Goal: Transaction & Acquisition: Book appointment/travel/reservation

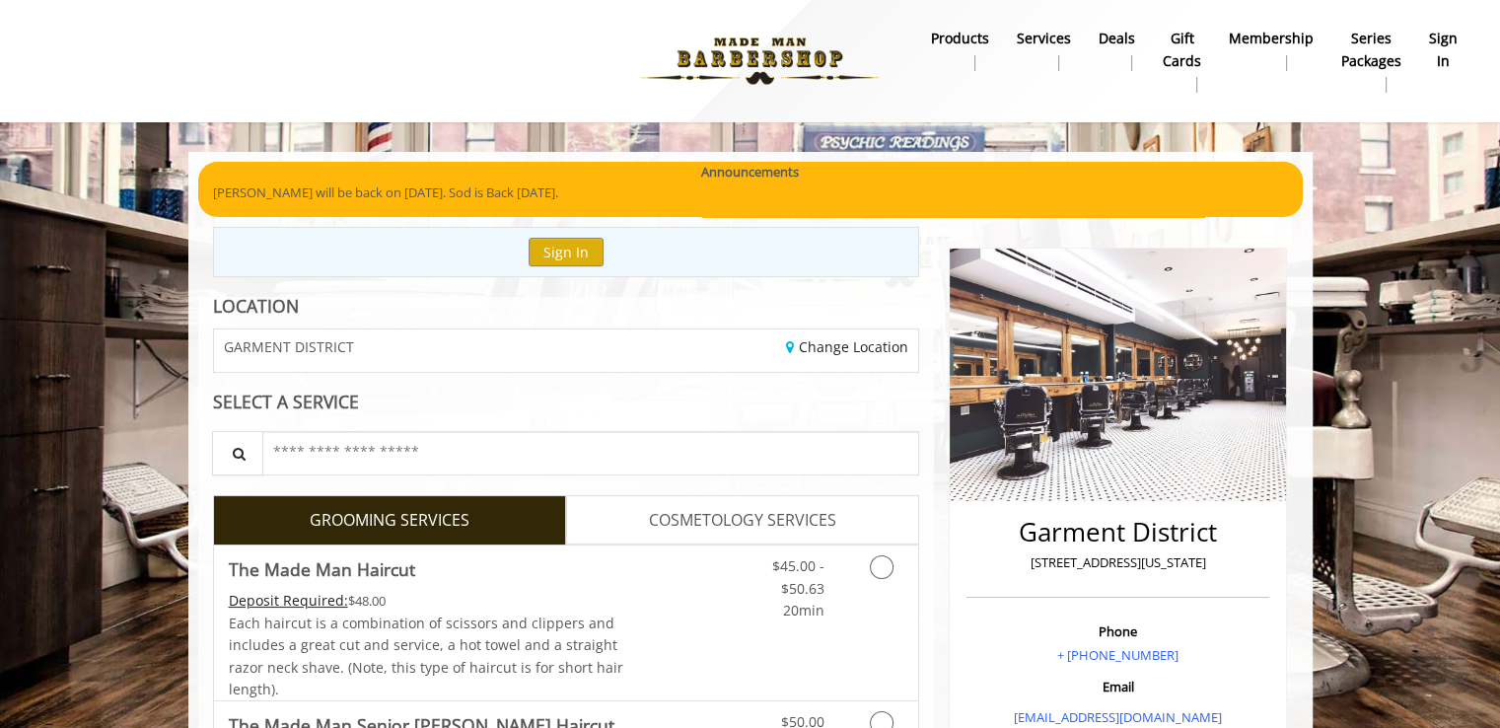
click at [598, 410] on div "SELECT A SERVICE" at bounding box center [566, 401] width 707 height 19
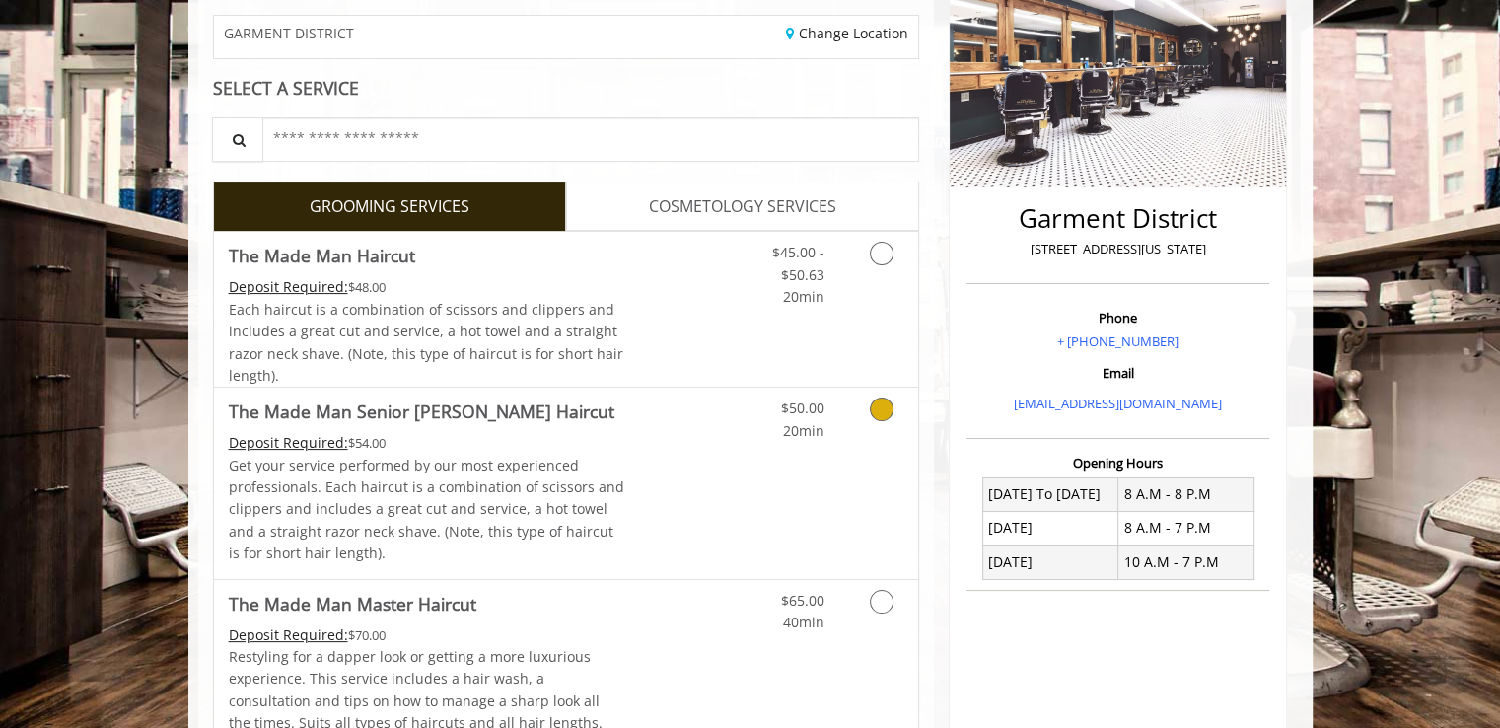
scroll to position [296, 0]
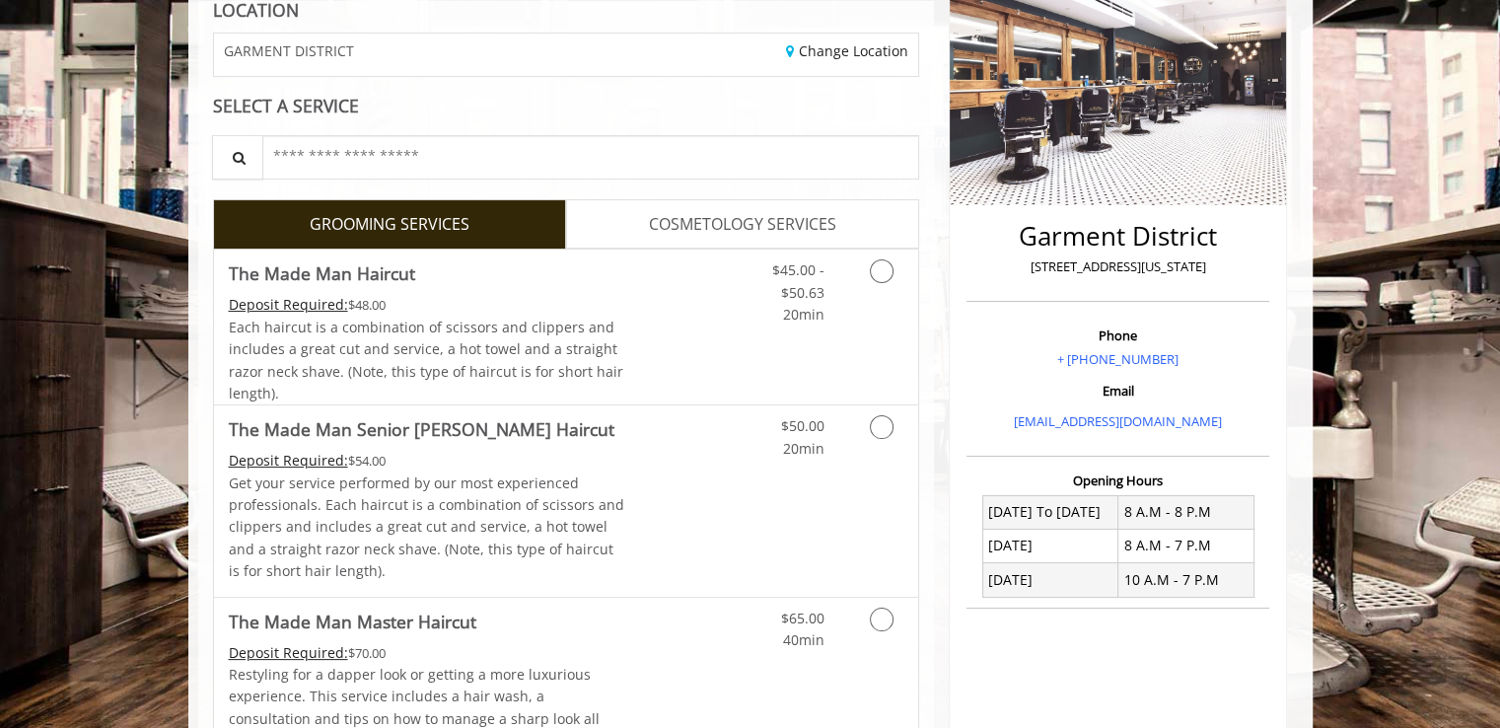
click at [696, 223] on span "COSMETOLOGY SERVICES" at bounding box center [742, 225] width 187 height 26
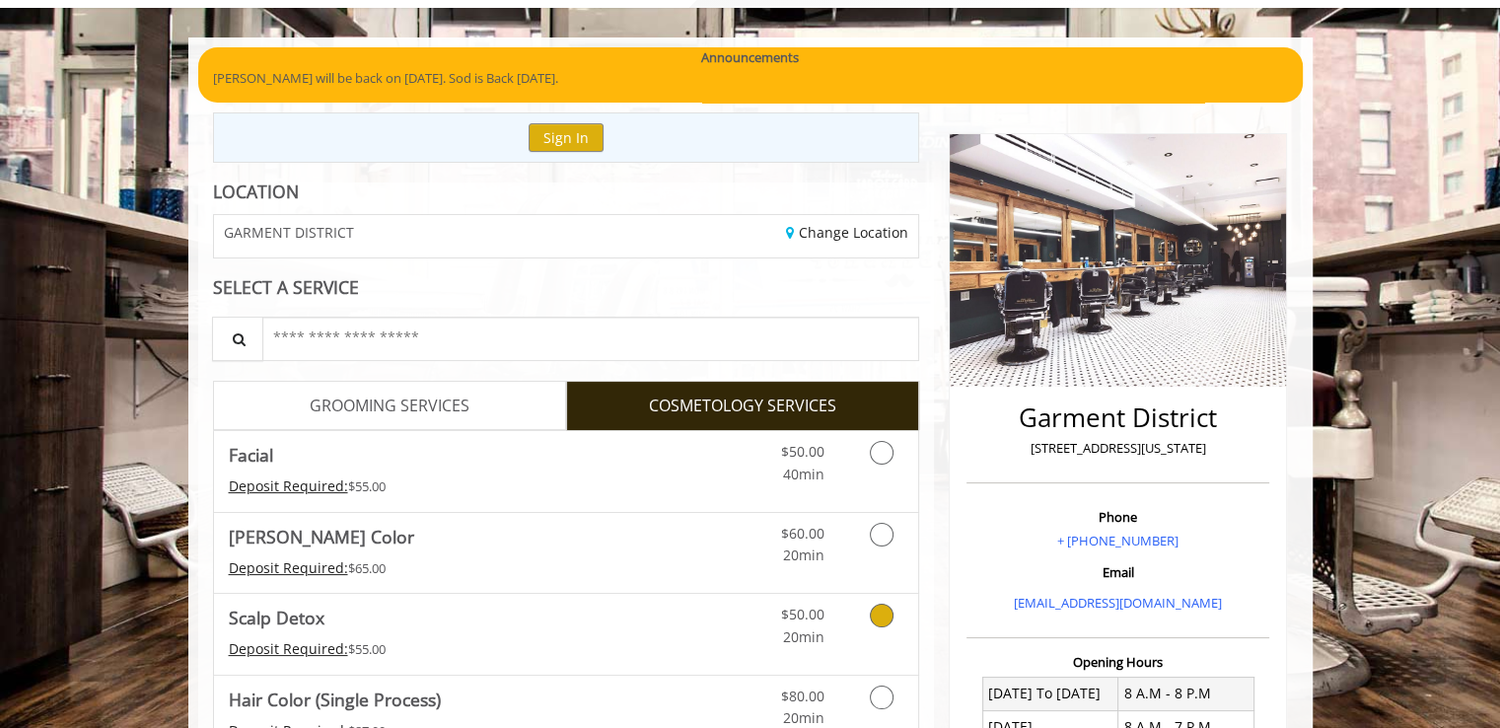
scroll to position [50, 0]
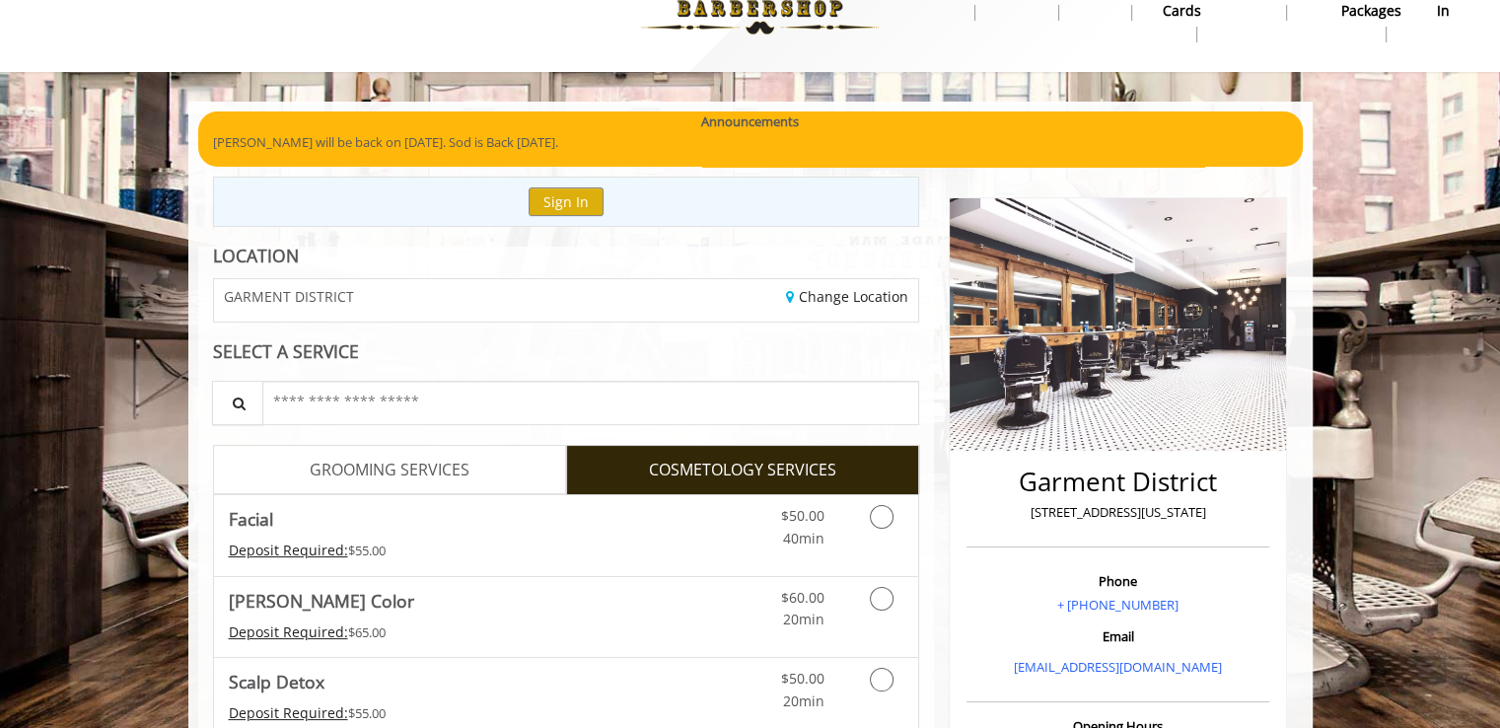
click at [464, 463] on span "GROOMING SERVICES" at bounding box center [390, 471] width 160 height 26
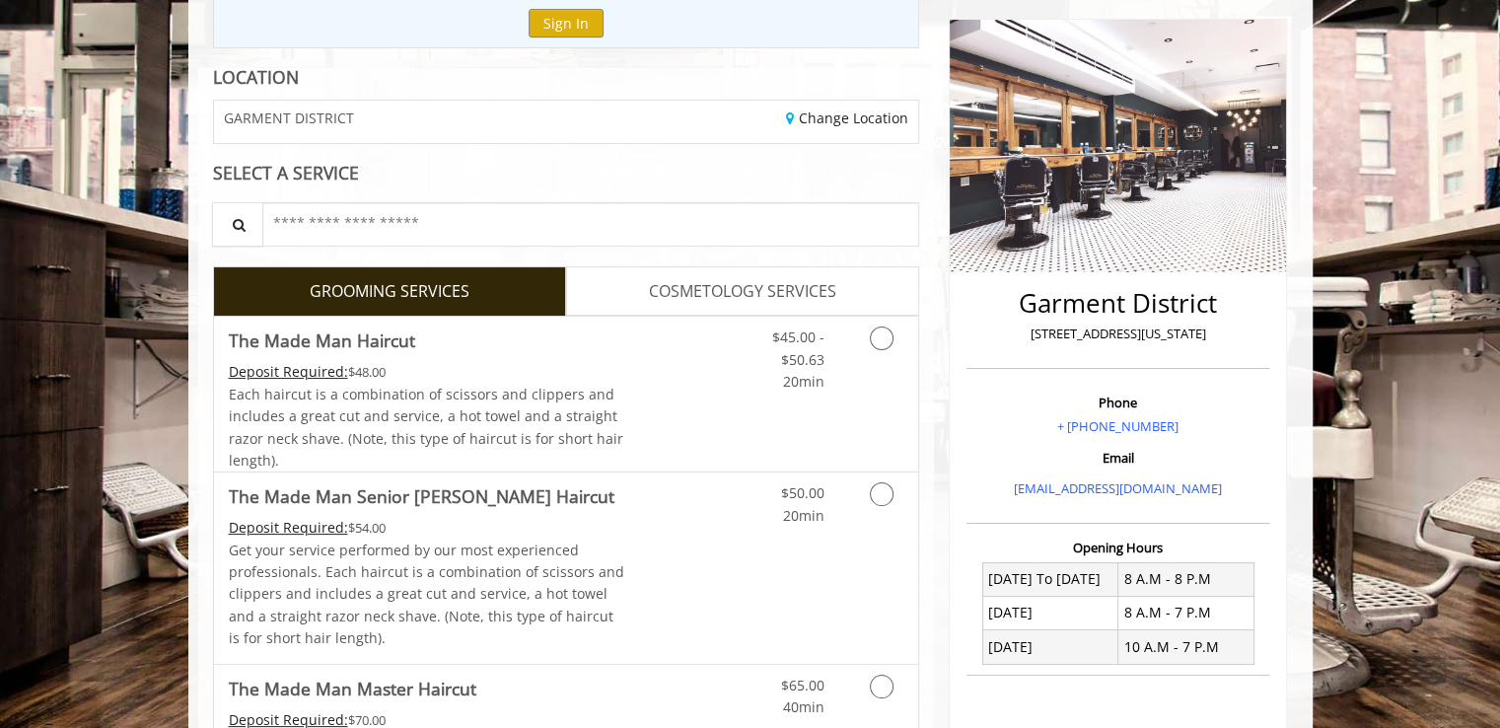
scroll to position [232, 0]
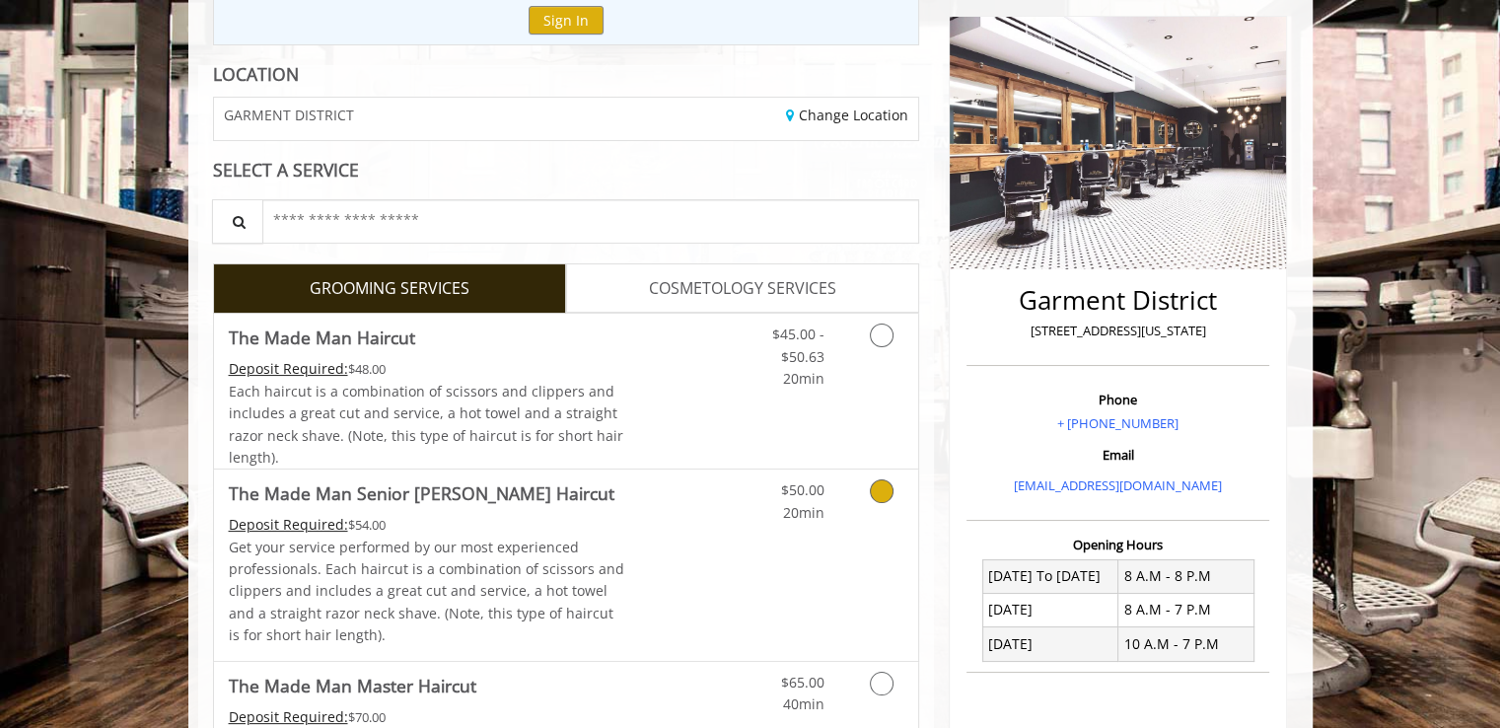
click at [871, 529] on div "$50.00 20min" at bounding box center [829, 564] width 176 height 190
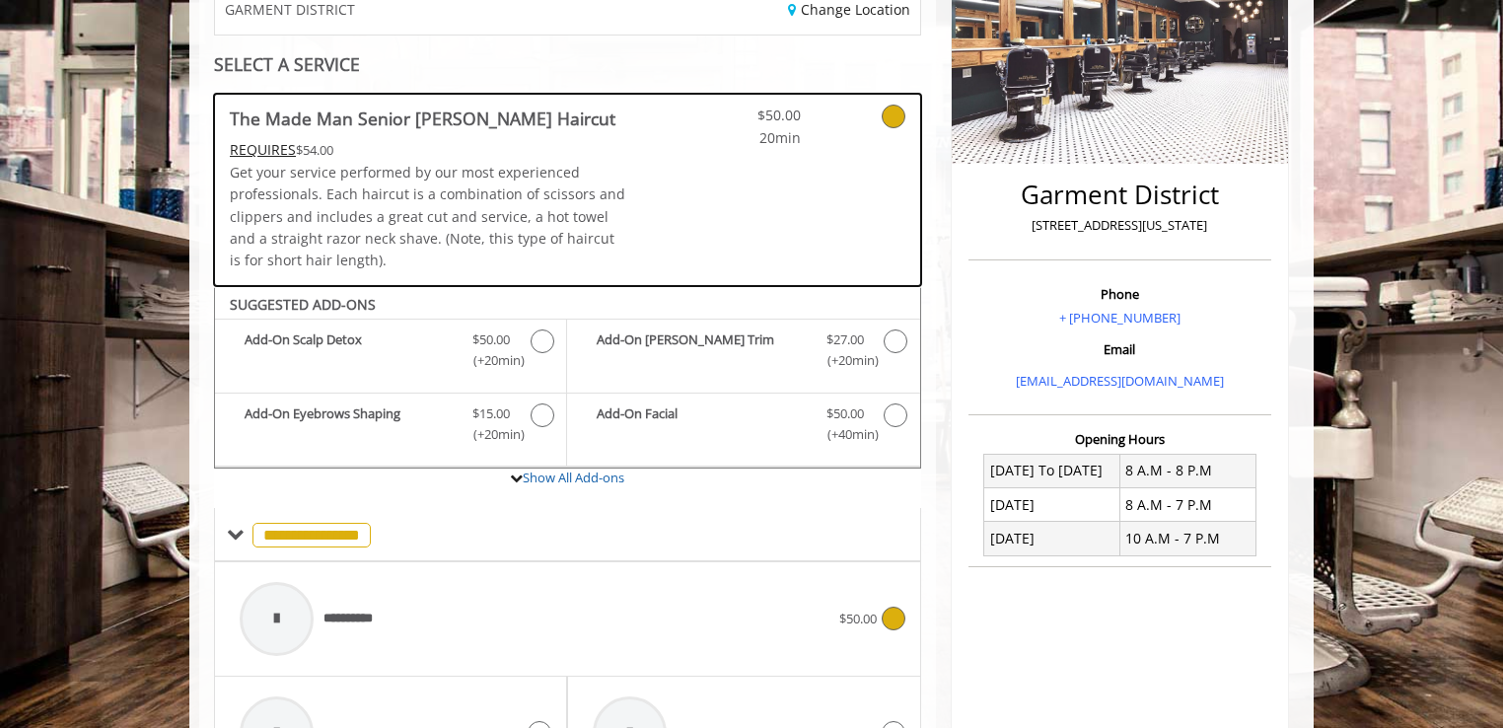
scroll to position [300, 0]
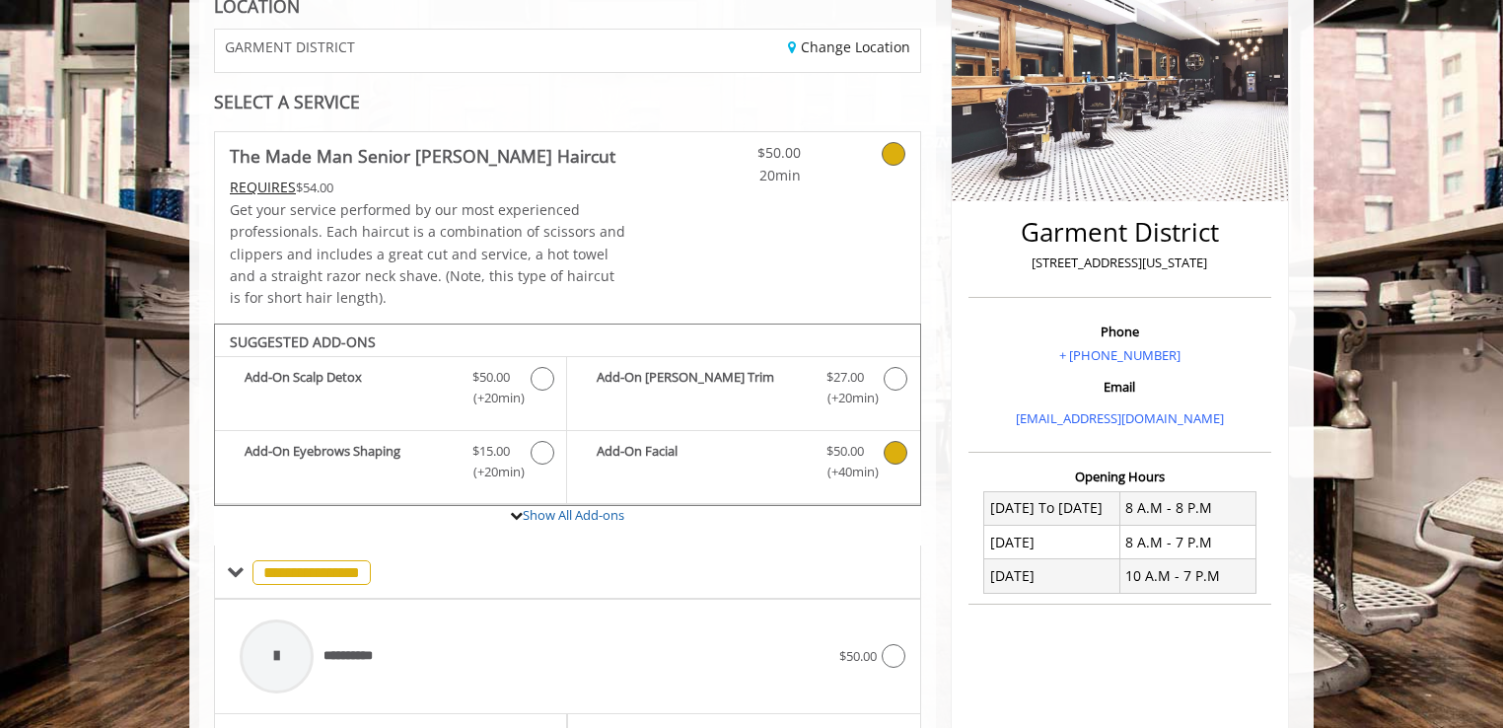
click at [755, 457] on b "Add-On Facial" at bounding box center [701, 461] width 209 height 41
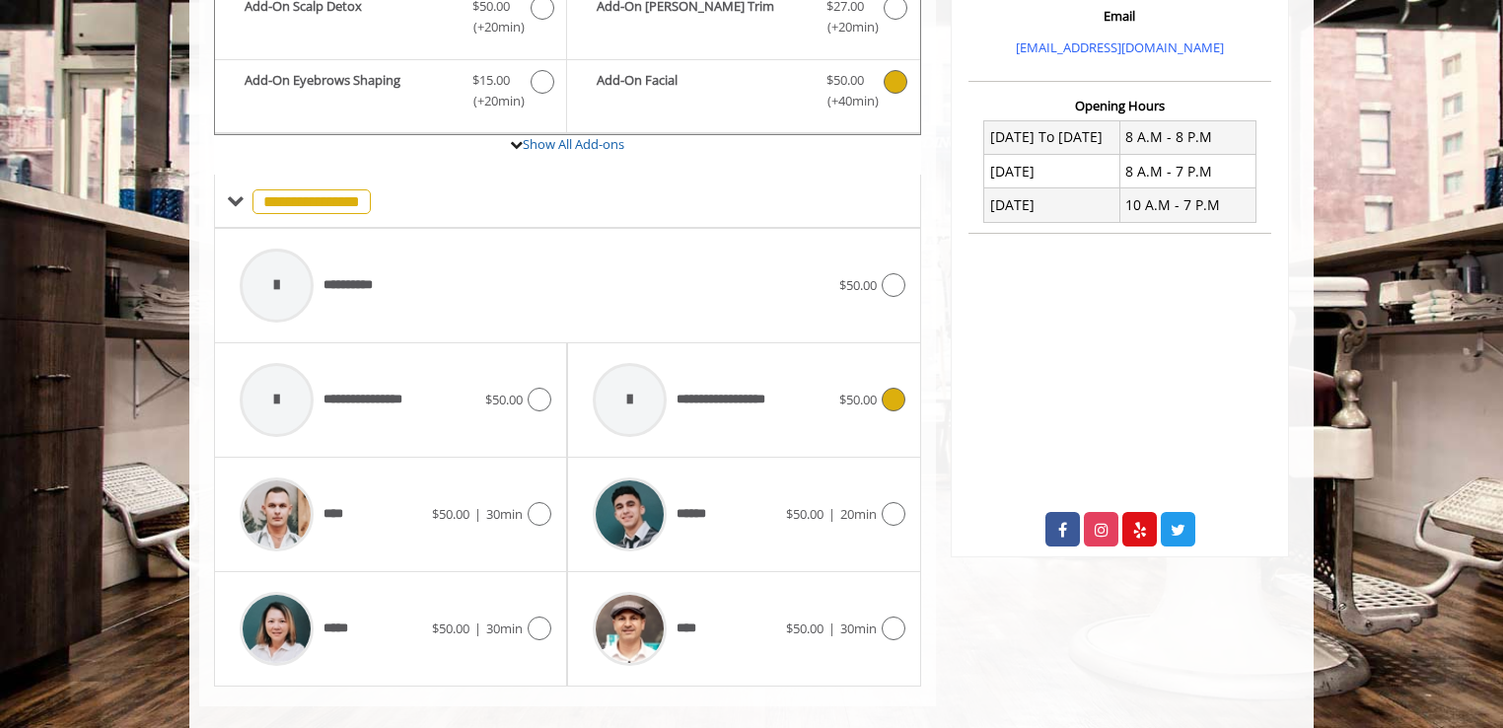
scroll to position [694, 0]
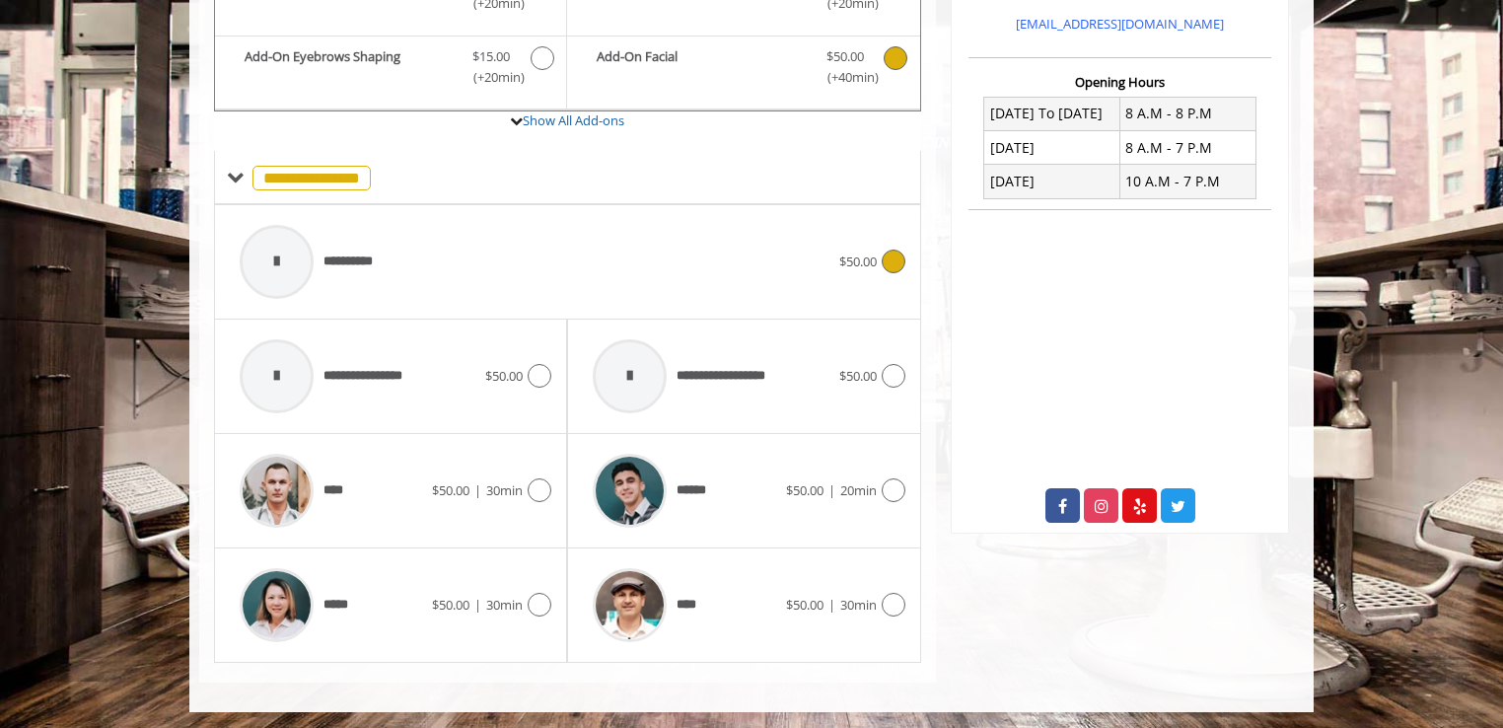
click at [781, 261] on div "**********" at bounding box center [534, 262] width 609 height 94
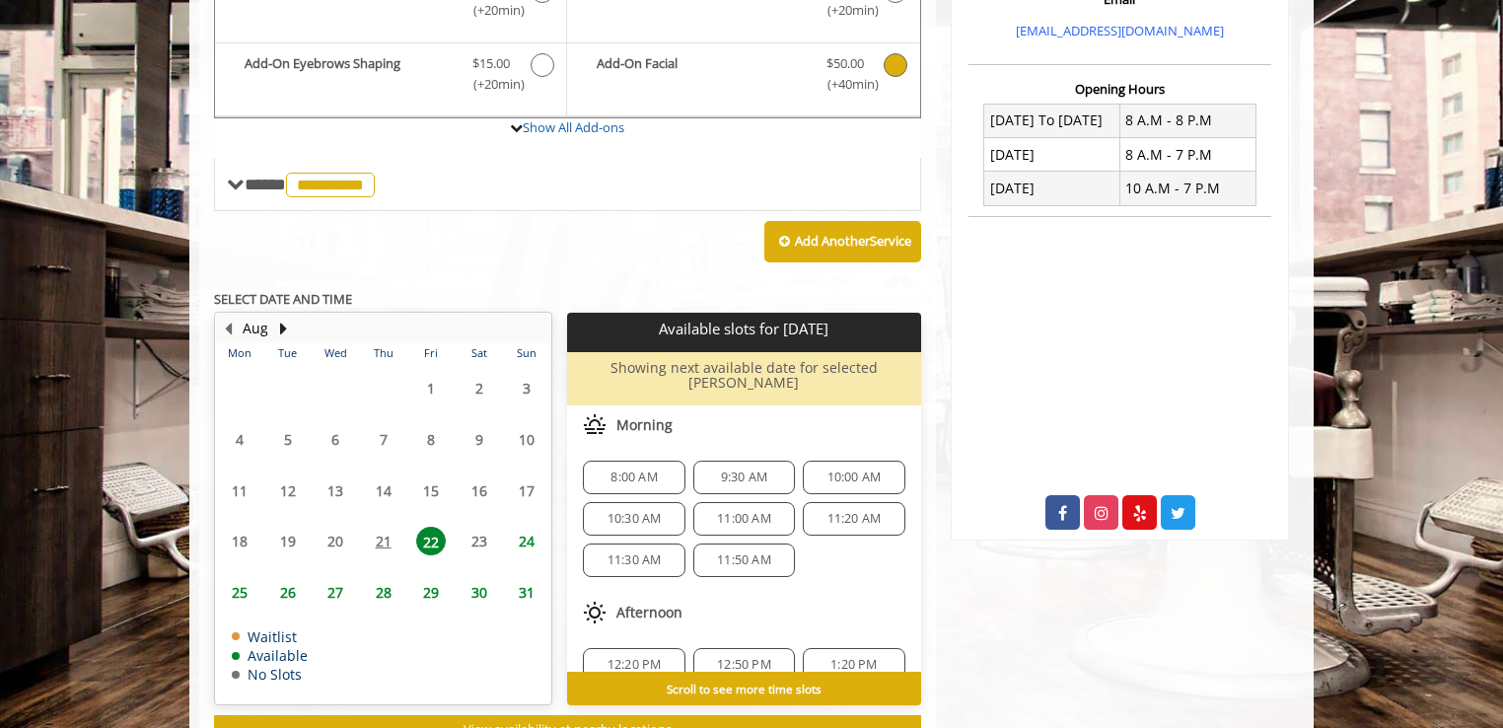
scroll to position [721, 0]
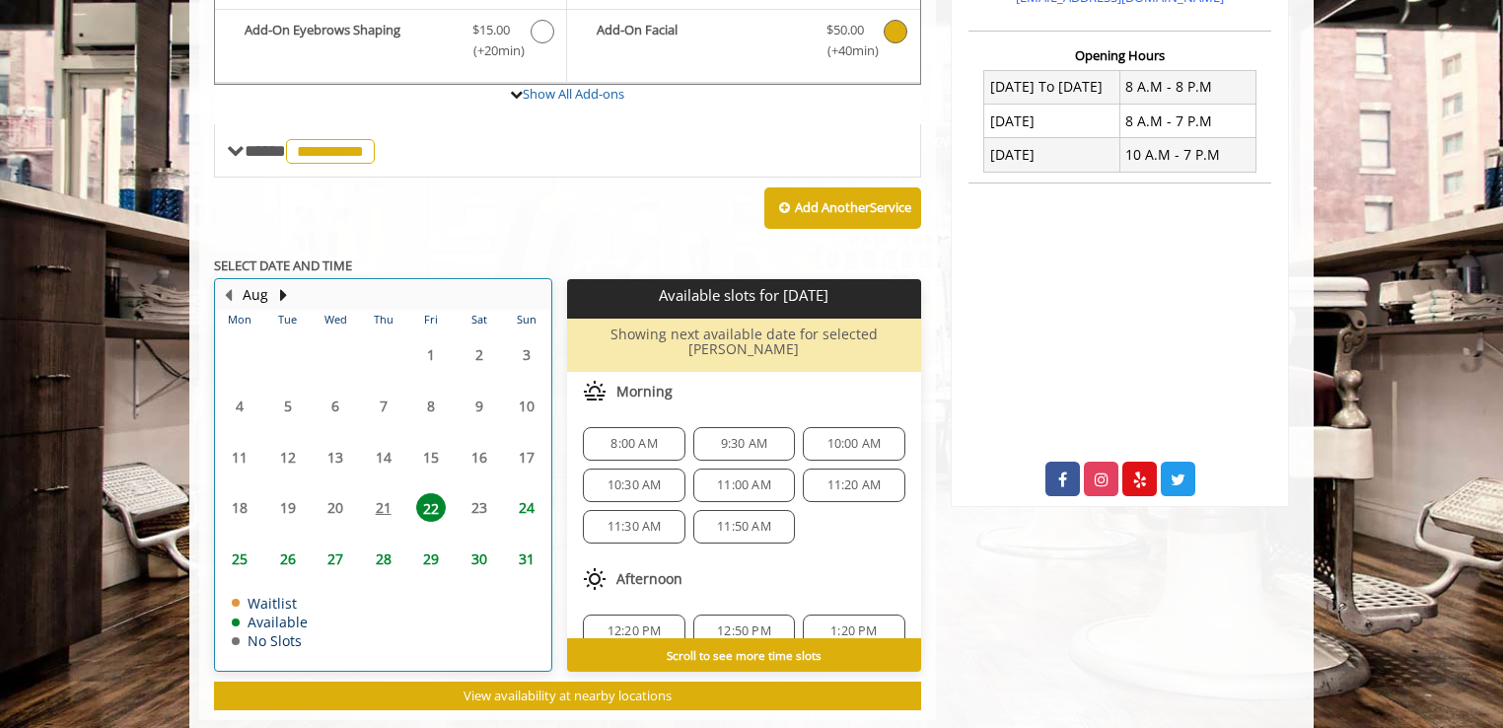
click at [476, 498] on table "Mon Tue Wed Thu Fri Sat Sun 28 29 30 31 1 2 3 4 5 6 7 8 9 10 11 12 13 14 15 16 …" at bounding box center [383, 490] width 334 height 361
click at [384, 500] on table "Mon Tue Wed Thu Fri Sat Sun 28 29 30 31 1 2 3 4 5 6 7 8 9 10 11 12 13 14 15 16 …" at bounding box center [383, 490] width 334 height 361
click at [433, 500] on span "22" at bounding box center [431, 507] width 30 height 29
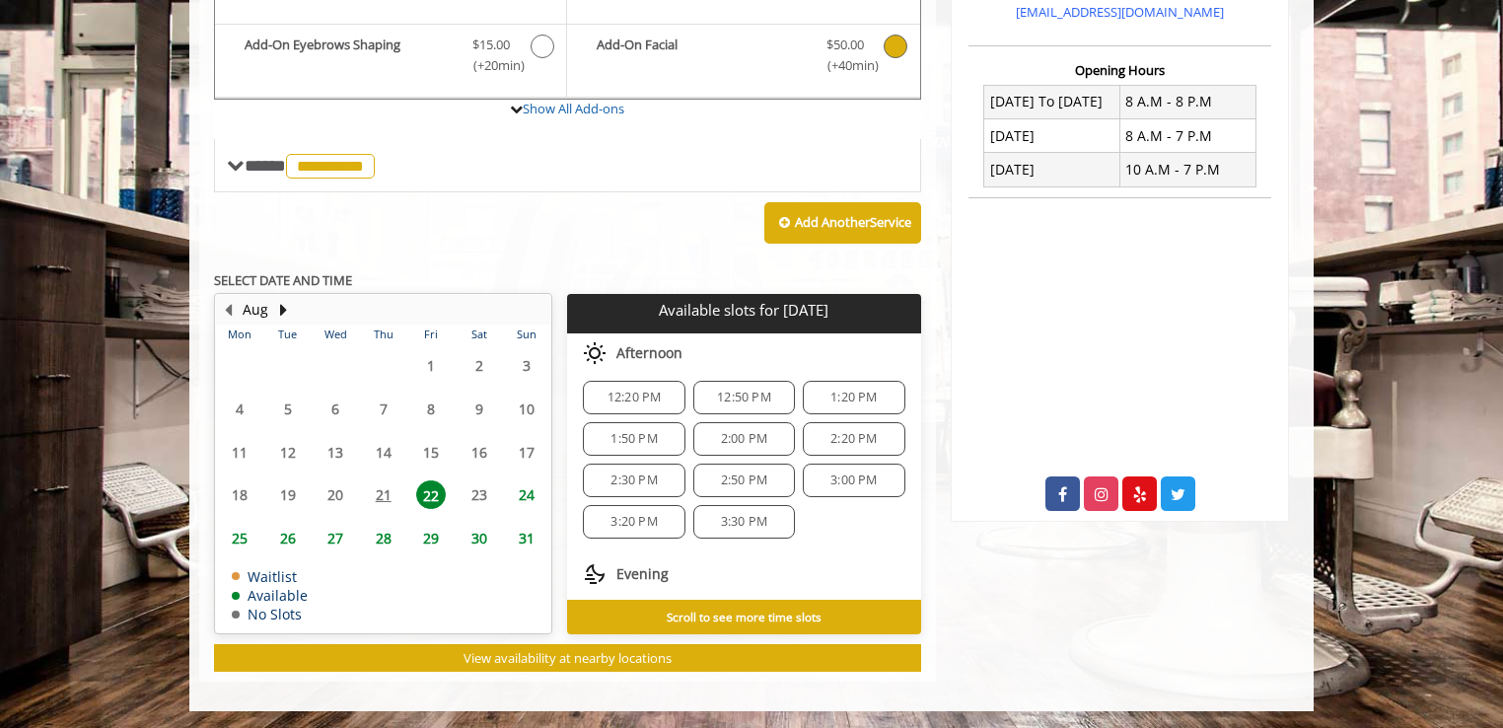
scroll to position [197, 0]
click at [462, 489] on table "Mon Tue Wed Thu Fri Sat Sun 28 29 30 31 1 2 3 4 5 6 7 8 9 10 11 12 13 14 15 16 …" at bounding box center [383, 478] width 334 height 308
click at [484, 490] on table "Mon Tue Wed Thu Fri Sat Sun 28 29 30 31 1 2 3 4 5 6 7 8 9 10 11 12 13 14 15 16 …" at bounding box center [383, 478] width 334 height 308
click at [381, 495] on table "Mon Tue Wed Thu Fri Sat Sun 28 29 30 31 1 2 3 4 5 6 7 8 9 10 11 12 13 14 15 16 …" at bounding box center [383, 478] width 334 height 308
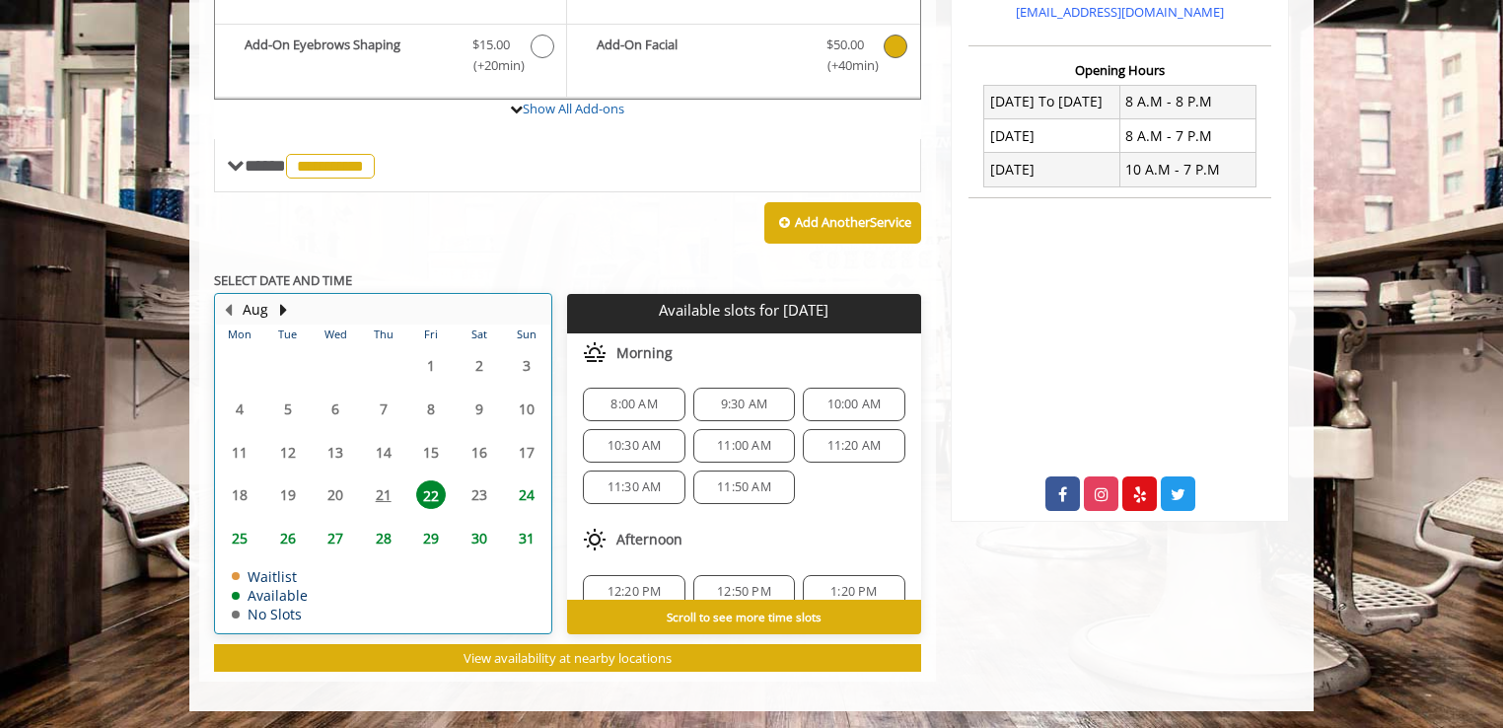
scroll to position [0, 0]
click at [435, 493] on span "22" at bounding box center [431, 494] width 30 height 29
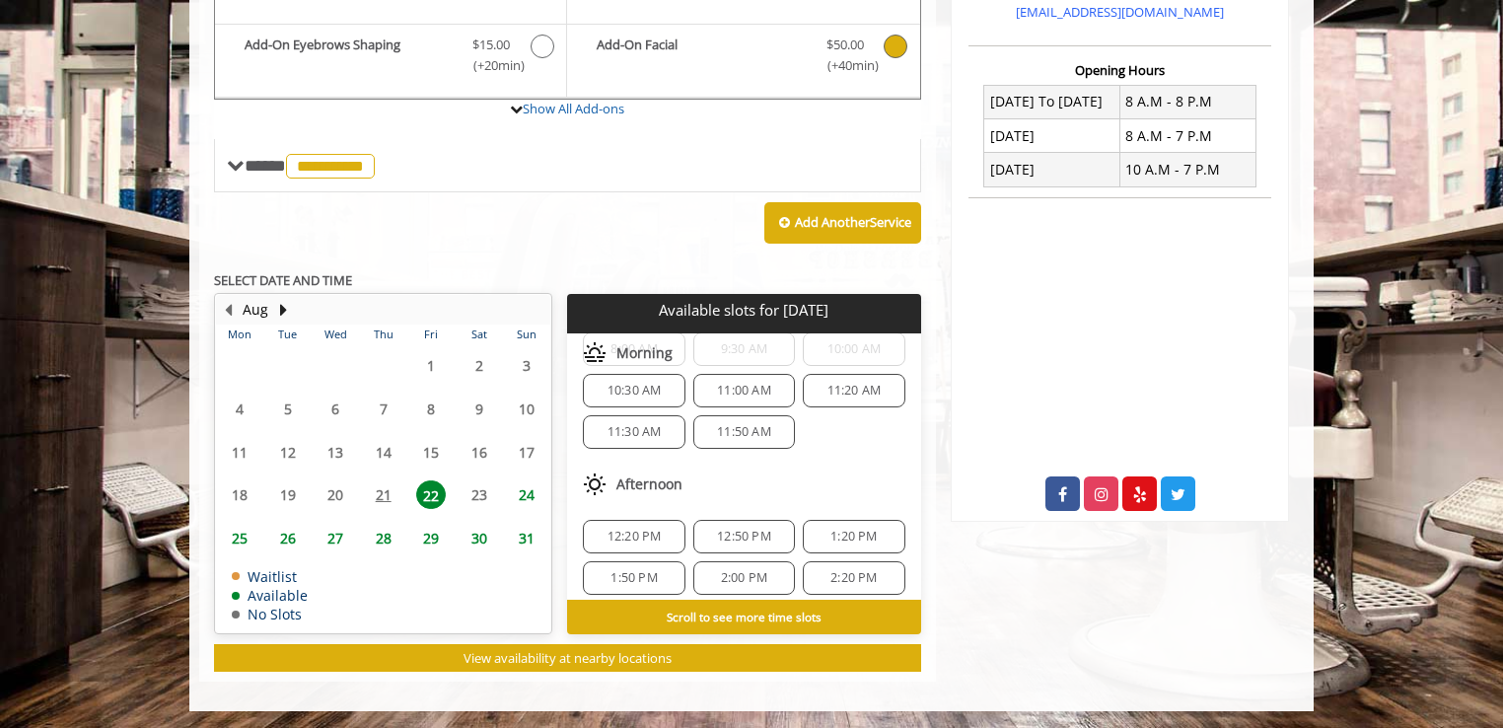
scroll to position [197, 0]
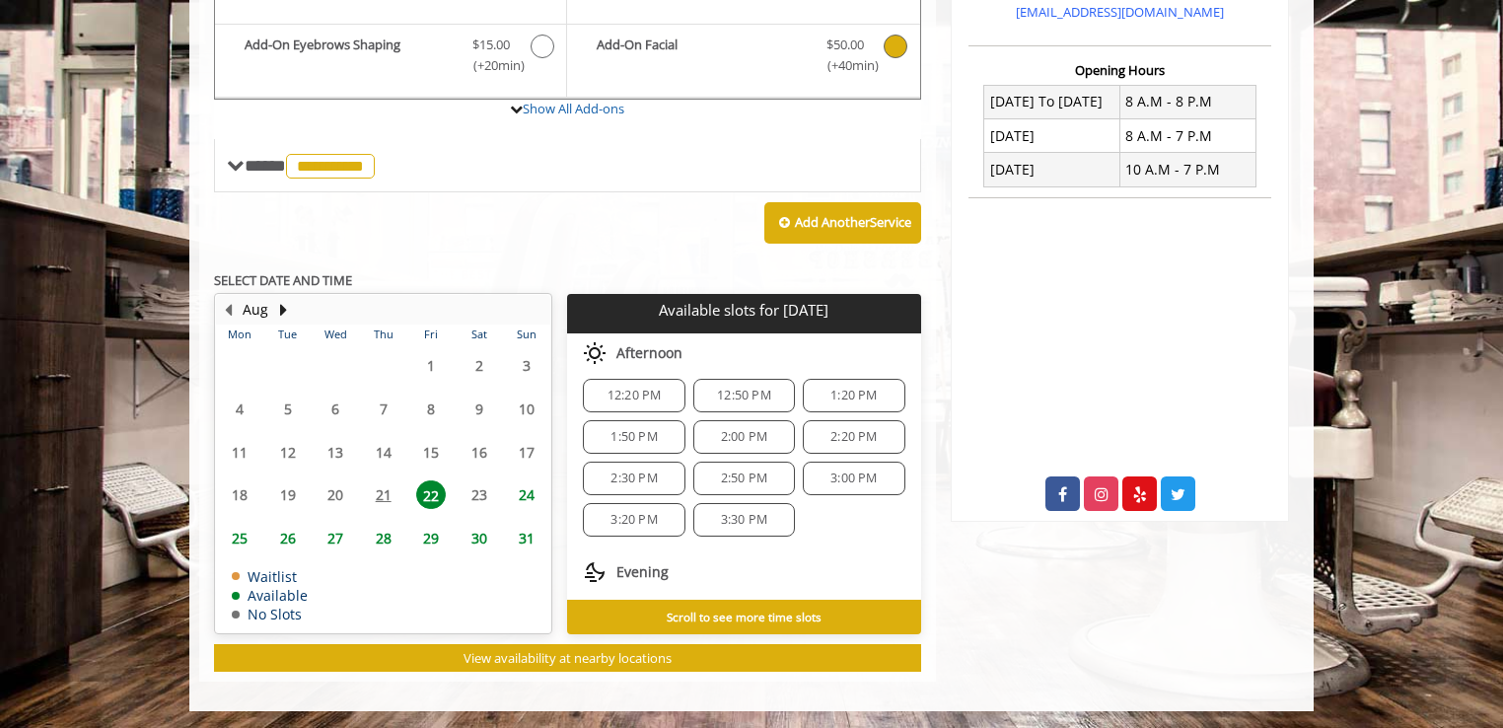
click at [739, 435] on span "2:00 PM" at bounding box center [744, 437] width 46 height 16
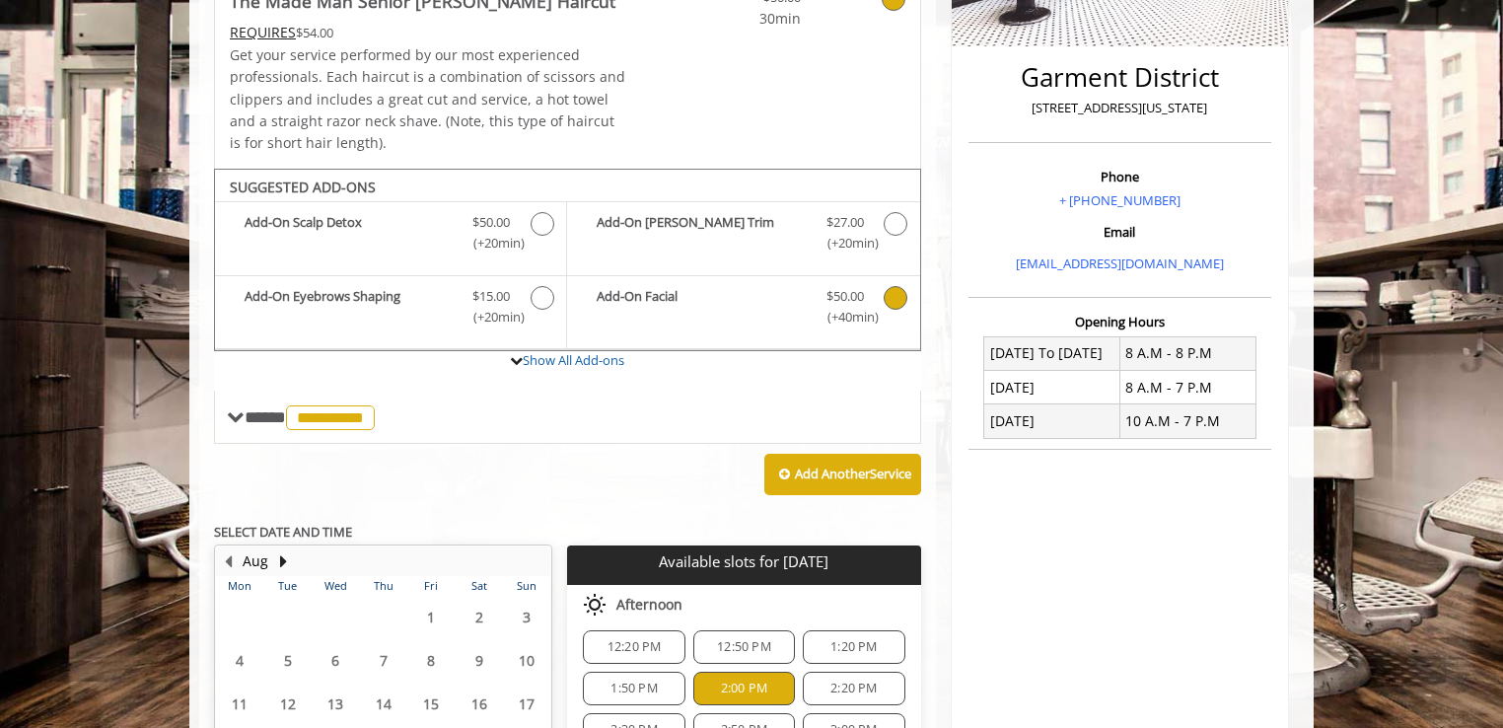
scroll to position [430, 0]
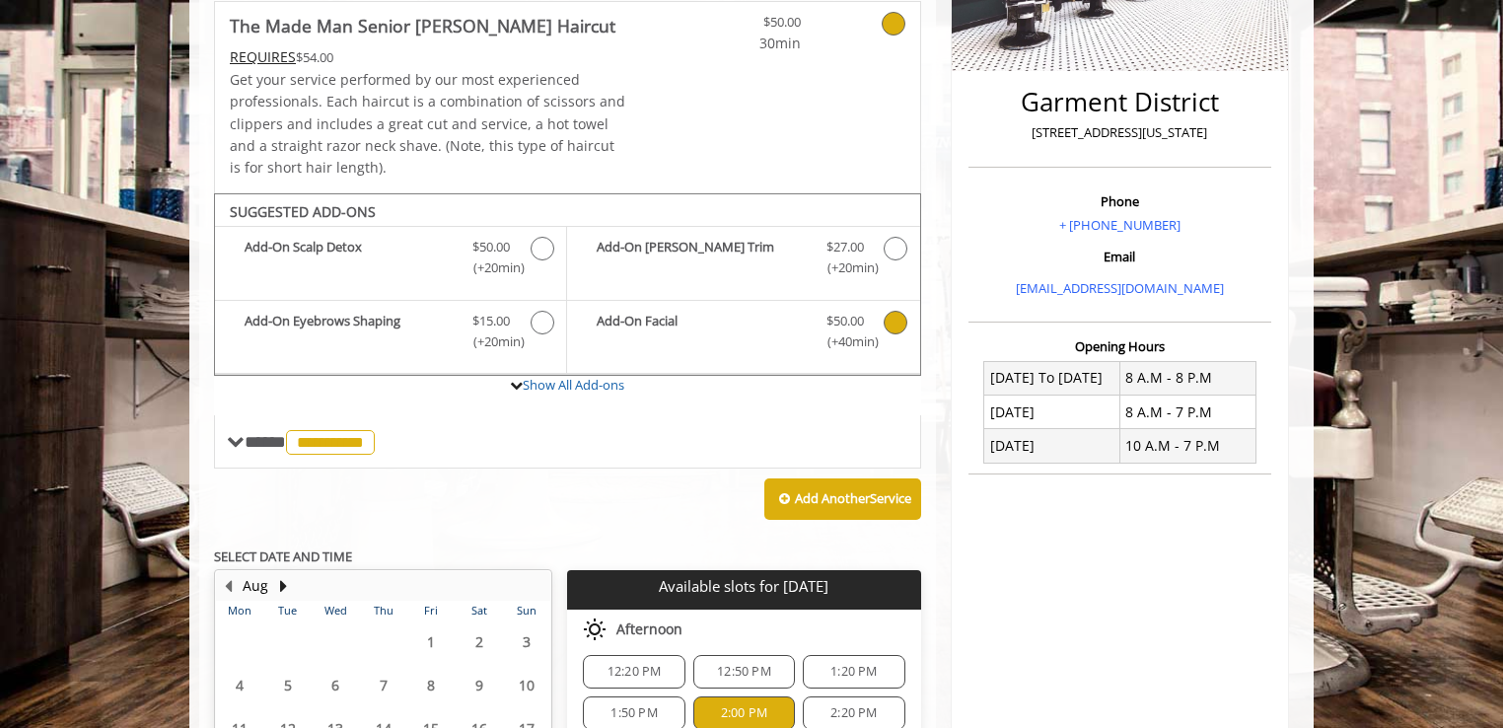
click at [895, 321] on icon "The Made Man Senior Barber Haircut Add-onS" at bounding box center [895, 323] width 24 height 24
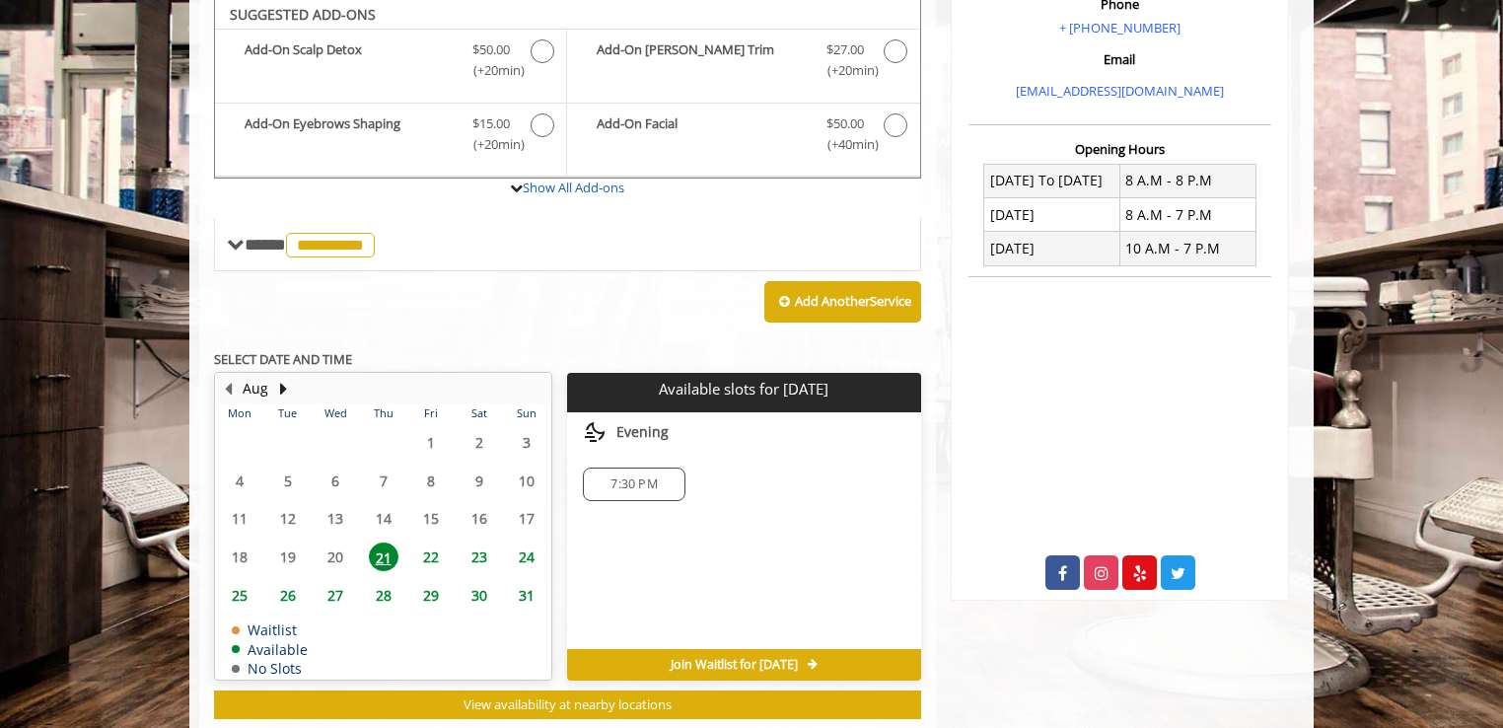
scroll to position [622, 0]
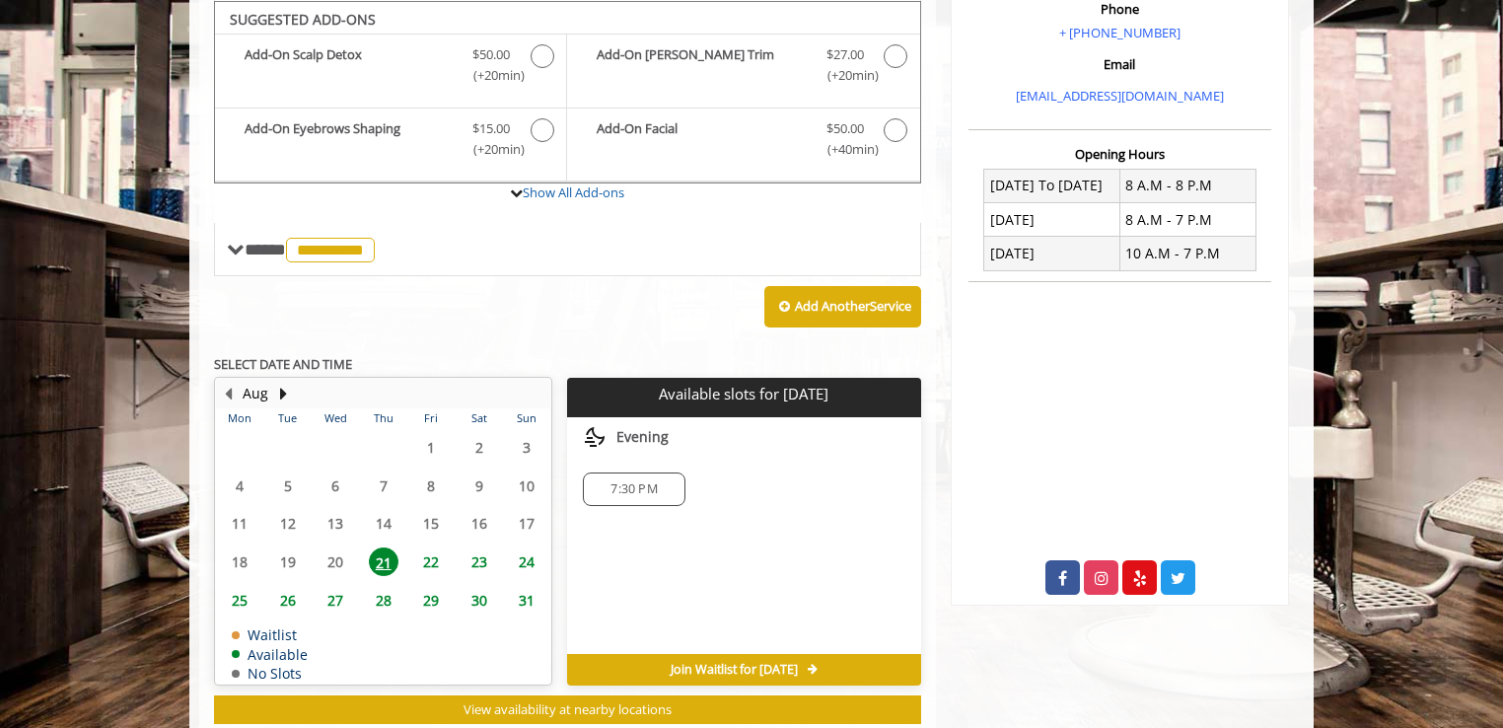
click at [429, 559] on span "22" at bounding box center [431, 561] width 30 height 29
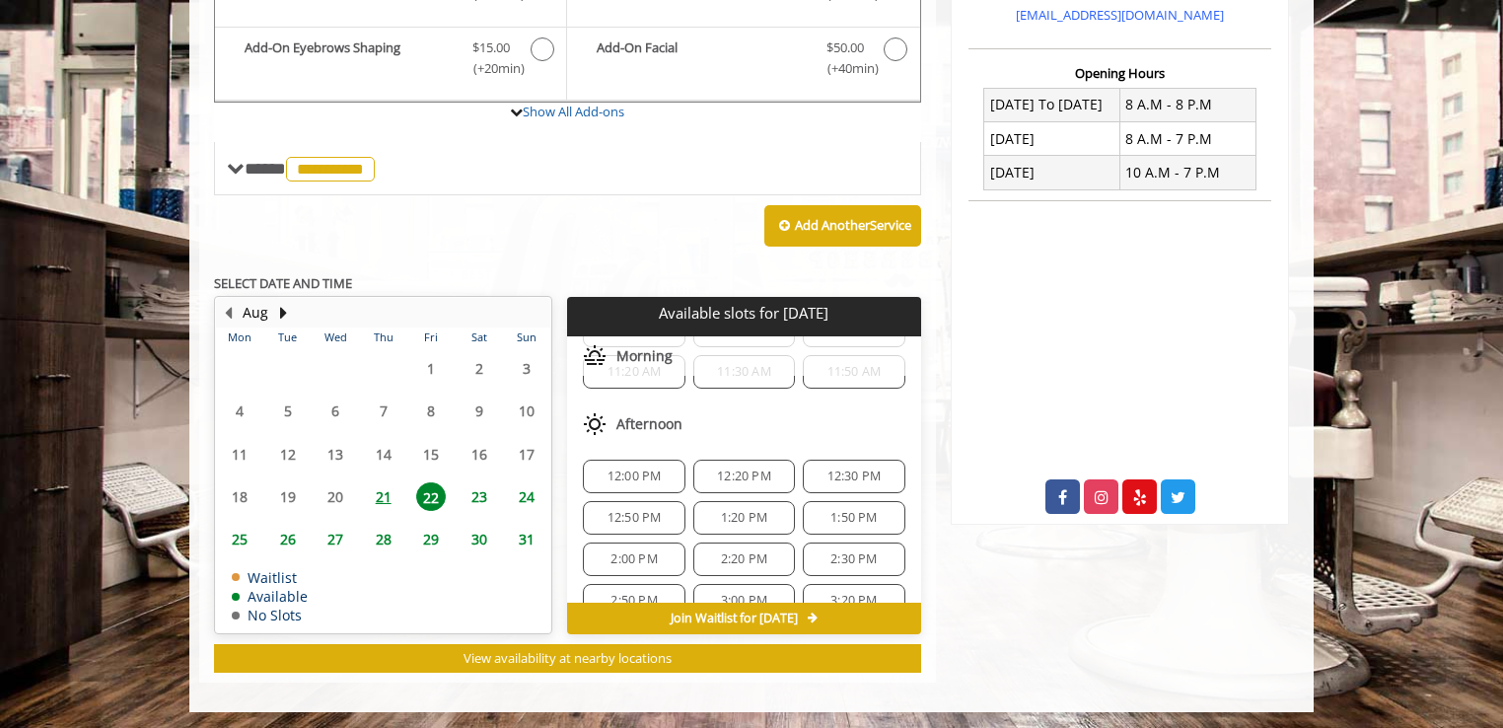
scroll to position [296, 0]
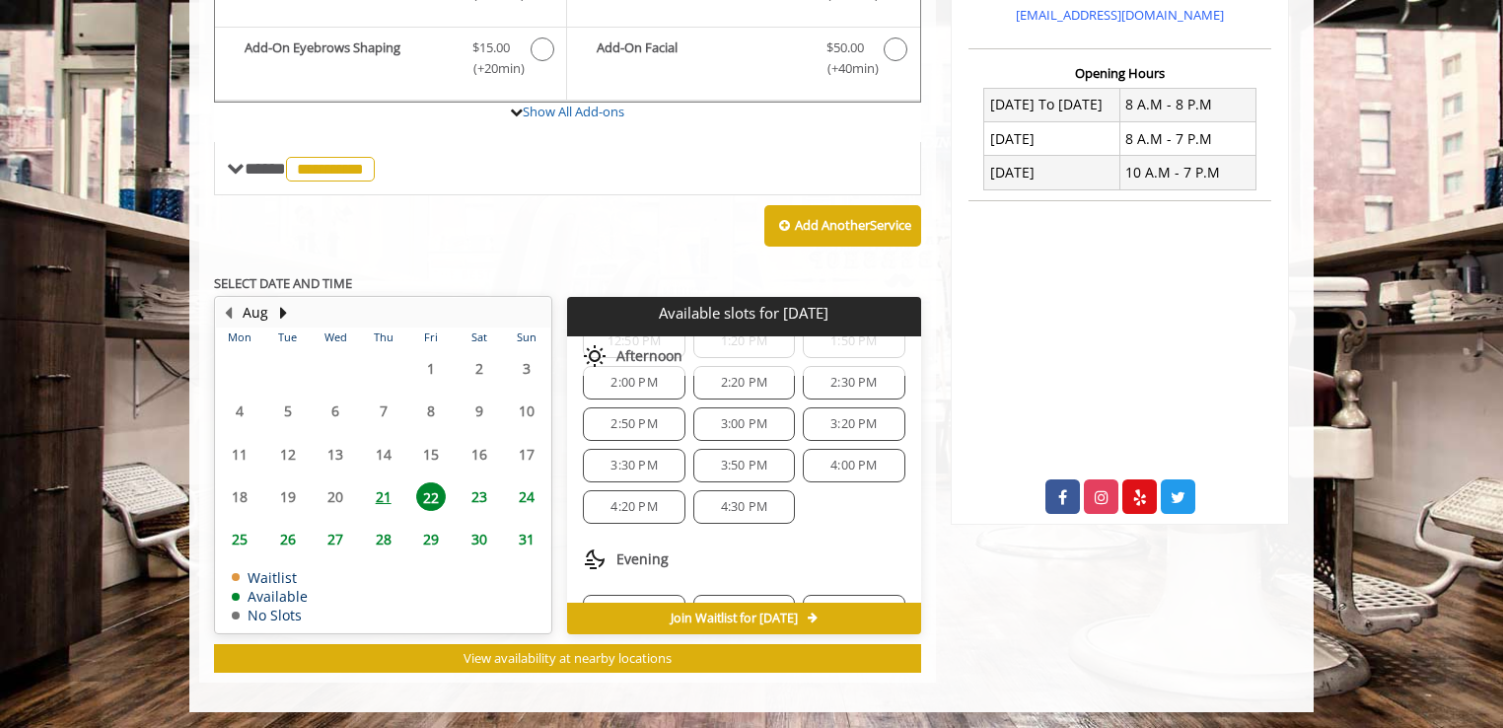
click at [376, 490] on span "21" at bounding box center [384, 496] width 30 height 29
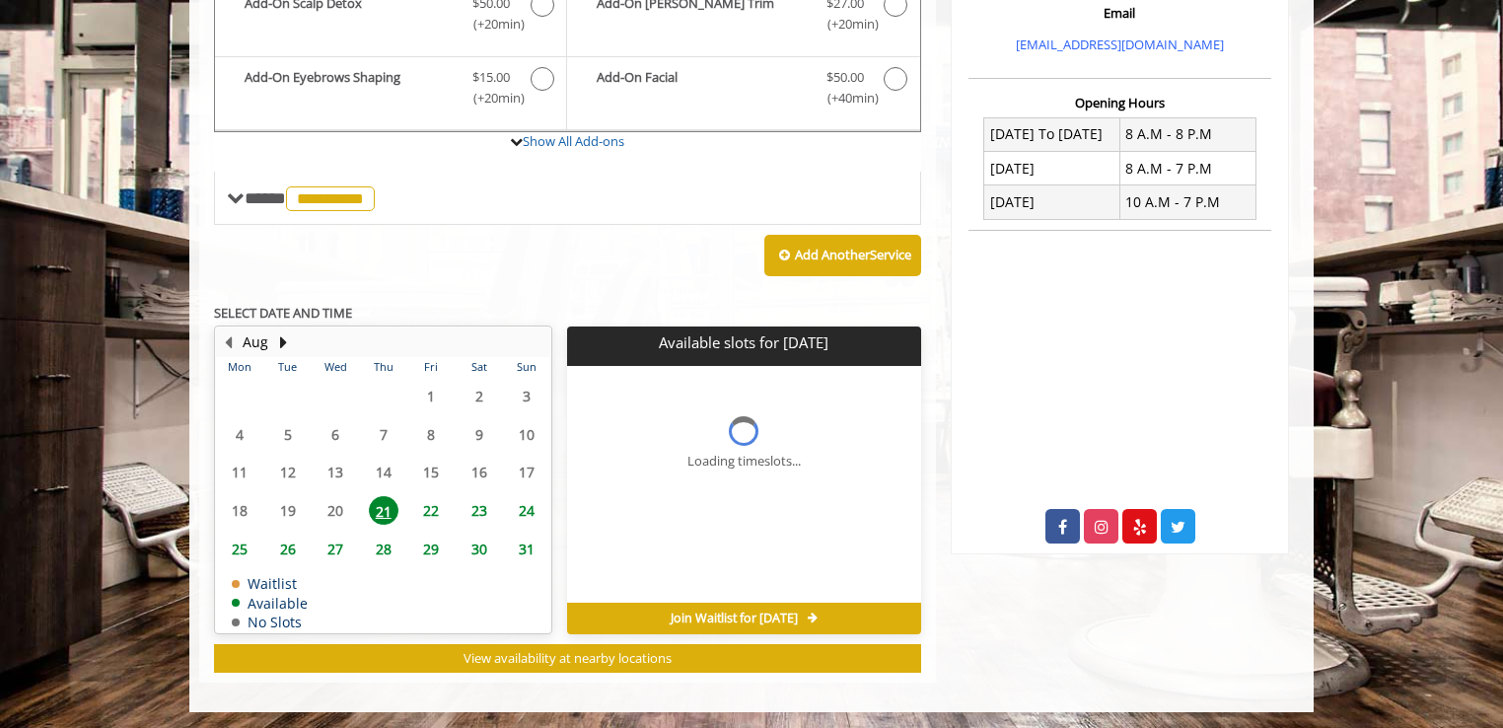
scroll to position [0, 0]
click at [436, 502] on span "22" at bounding box center [431, 510] width 30 height 29
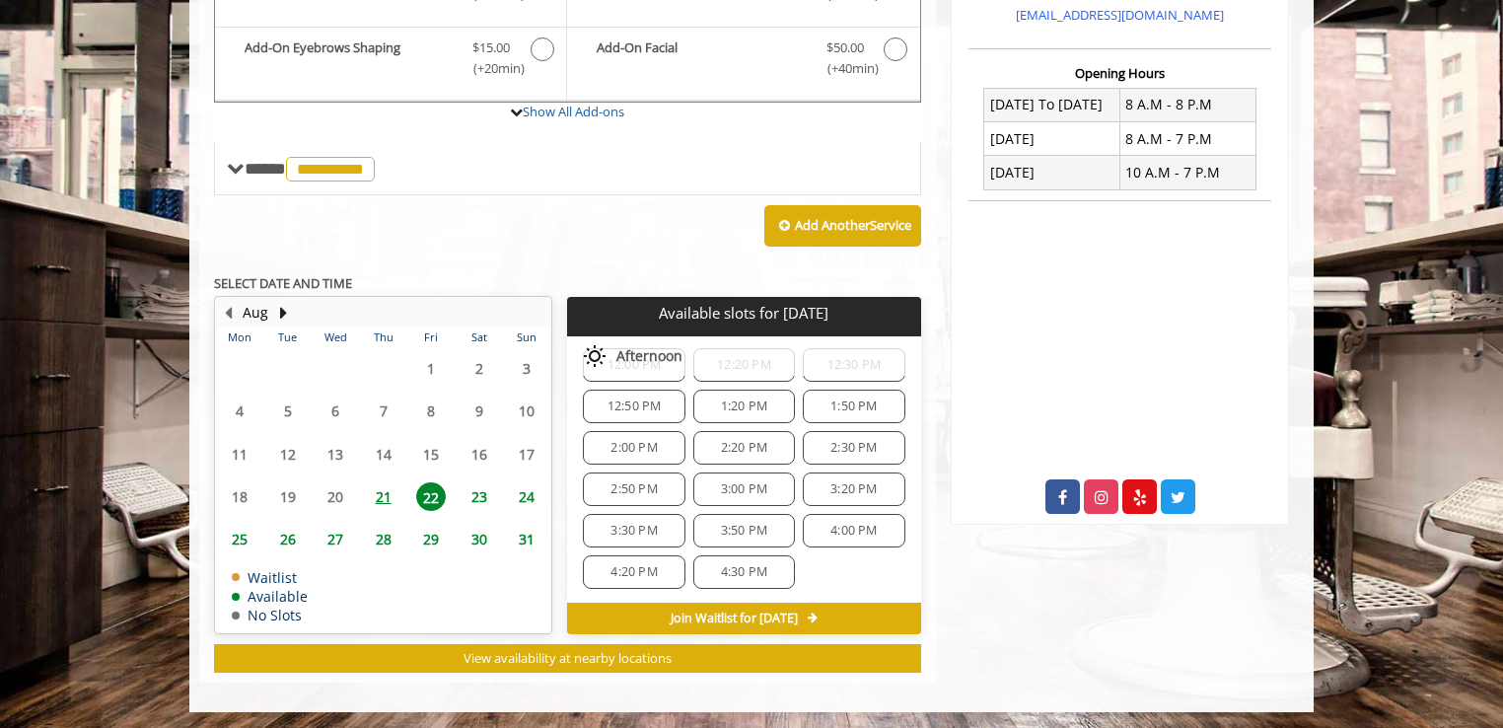
scroll to position [197, 0]
click at [659, 480] on span "2:00 PM" at bounding box center [634, 481] width 84 height 16
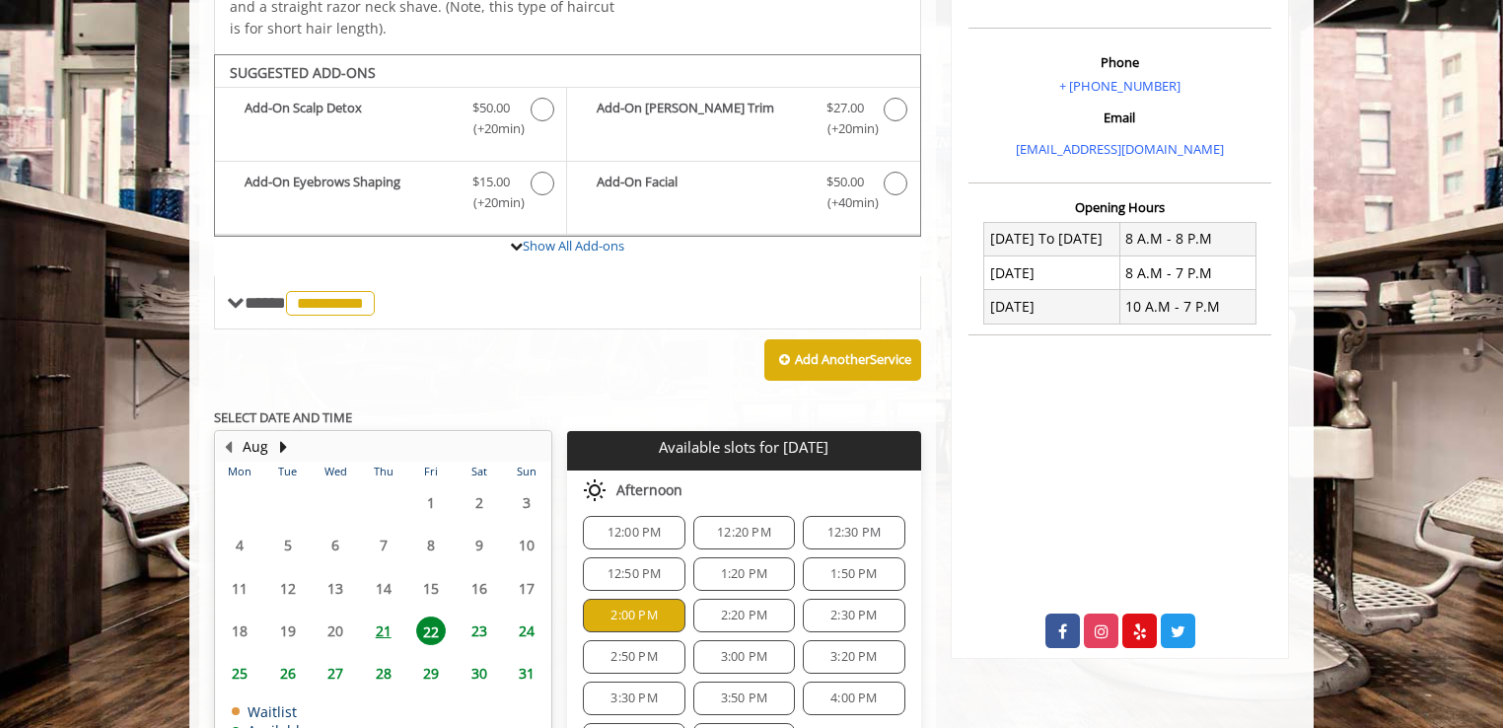
scroll to position [565, 0]
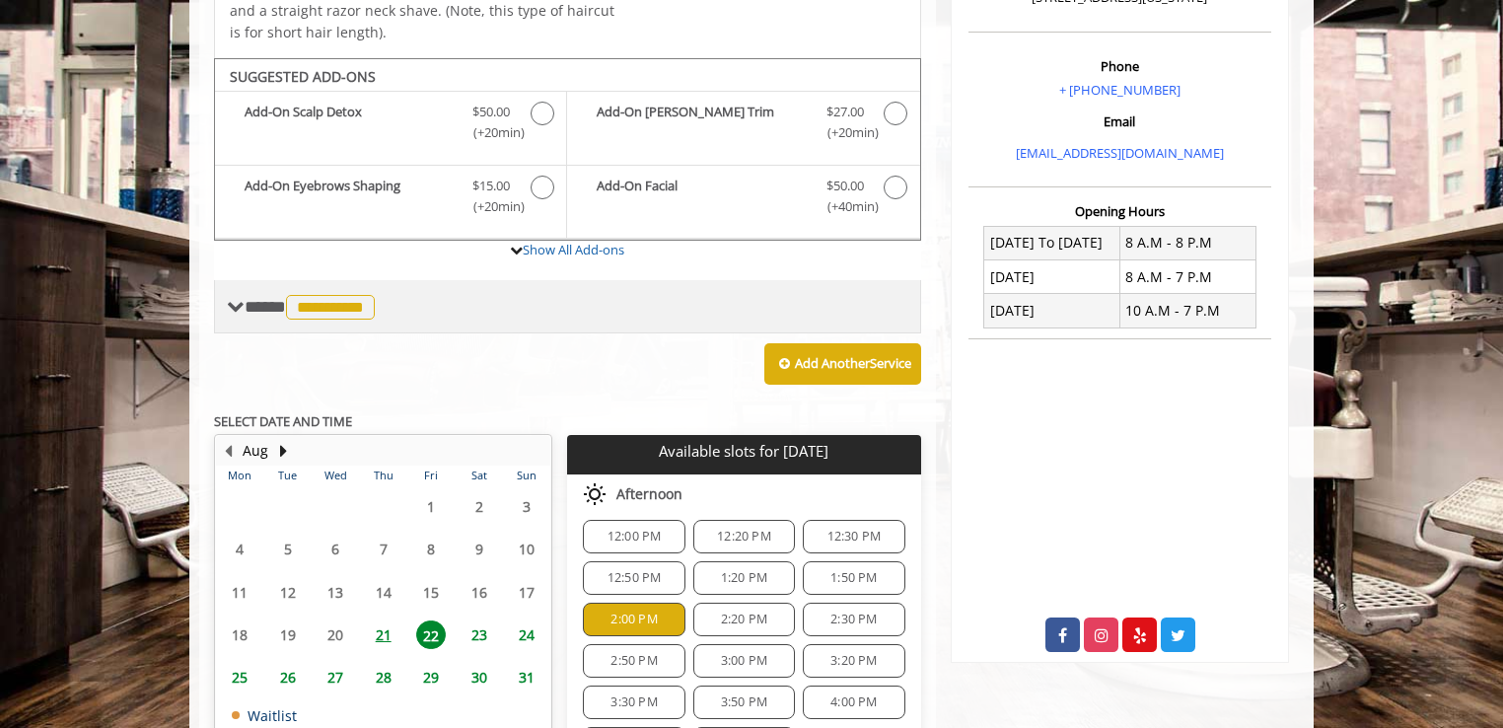
click at [288, 310] on span "**********" at bounding box center [312, 307] width 135 height 18
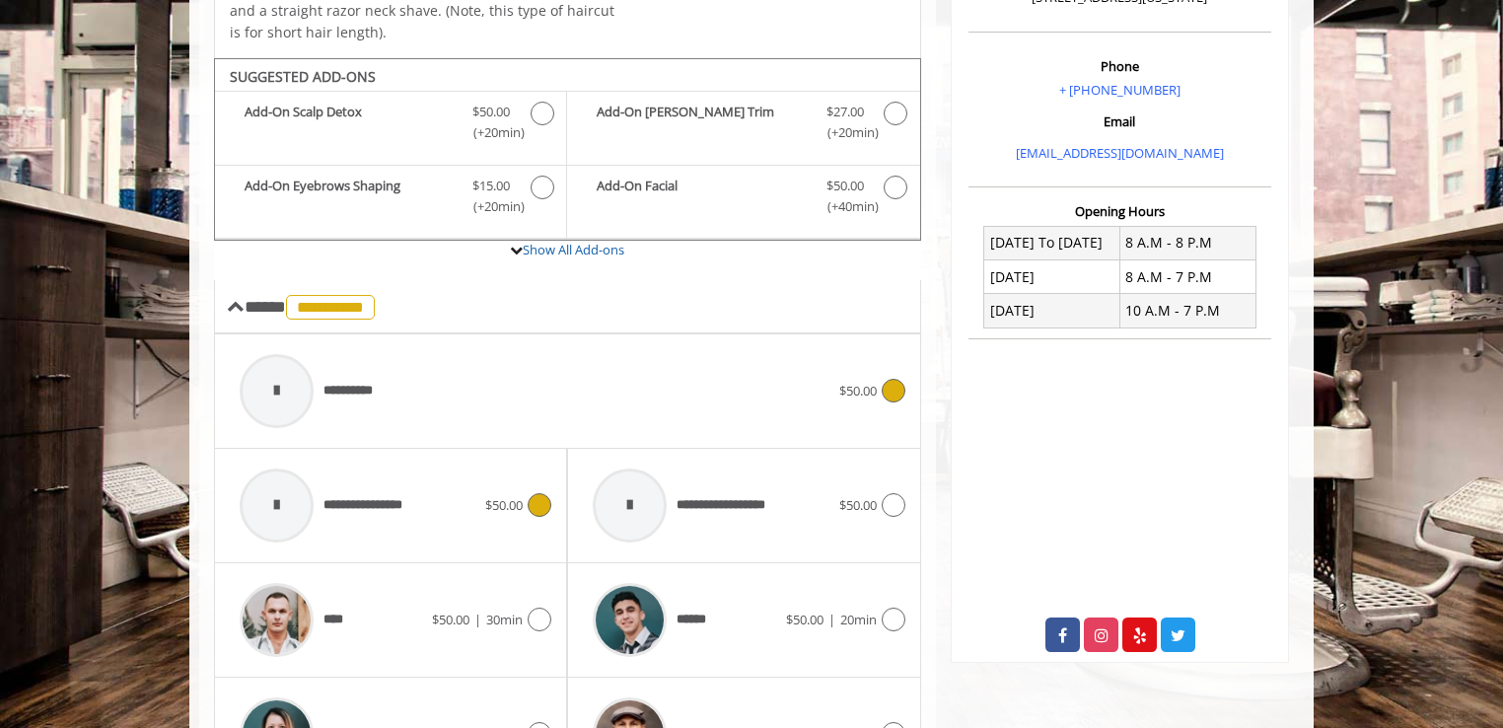
click at [497, 495] on span "$50.00" at bounding box center [503, 505] width 37 height 21
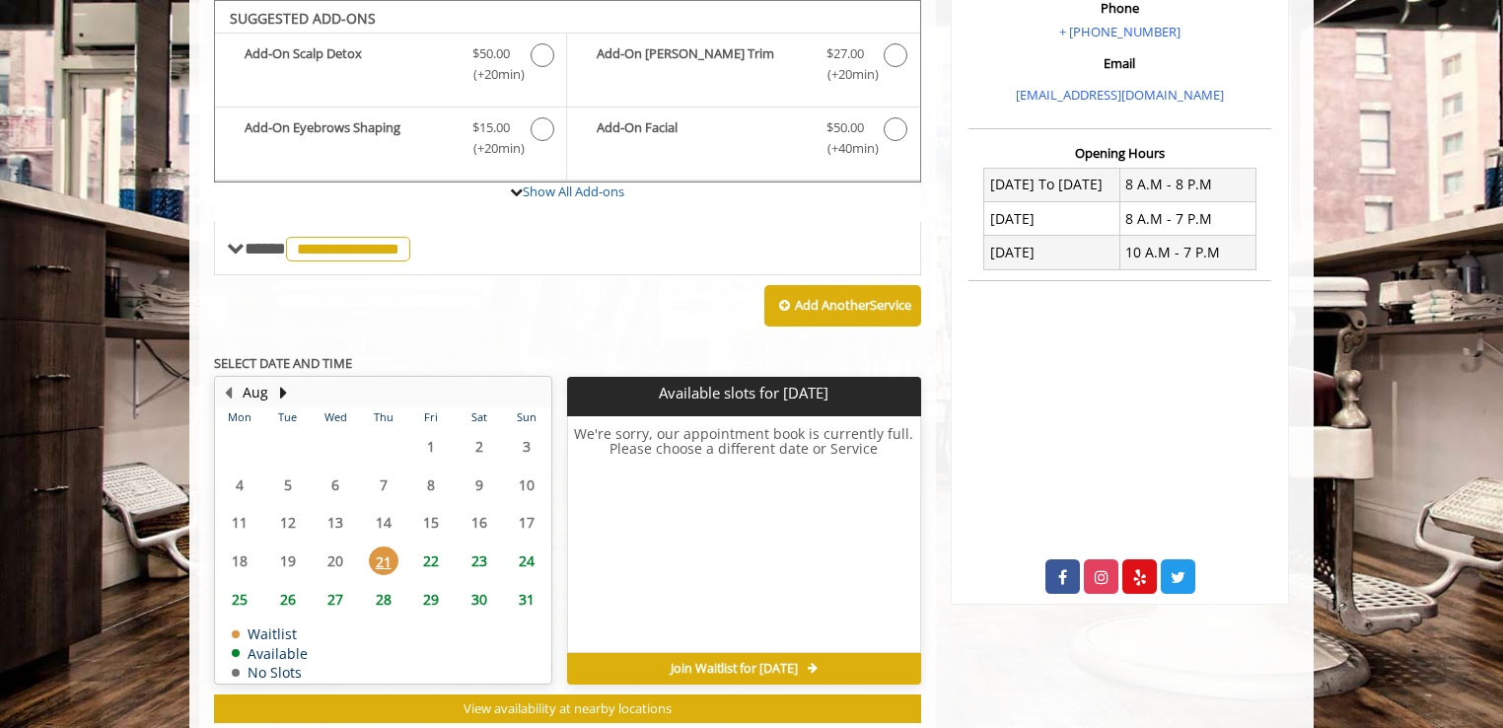
scroll to position [622, 0]
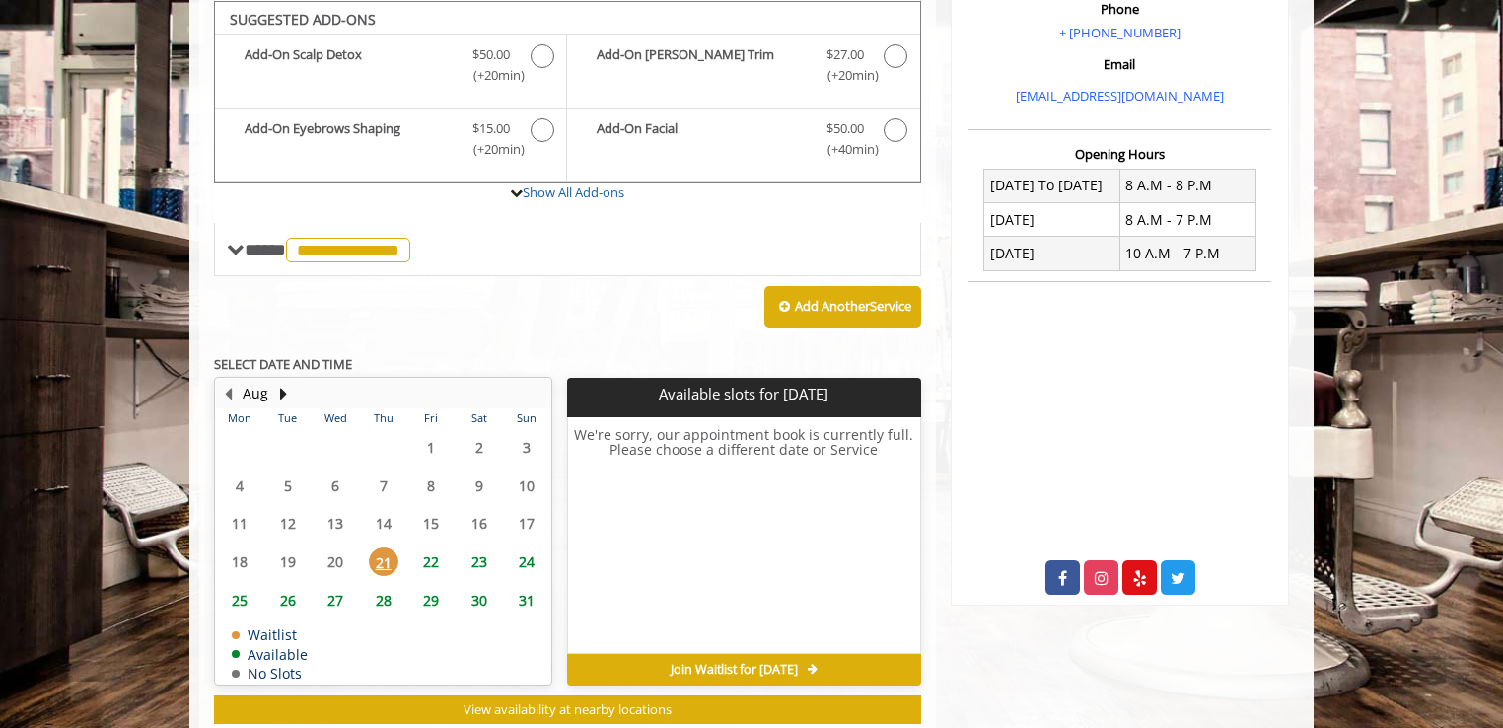
click at [432, 561] on span "22" at bounding box center [431, 561] width 30 height 29
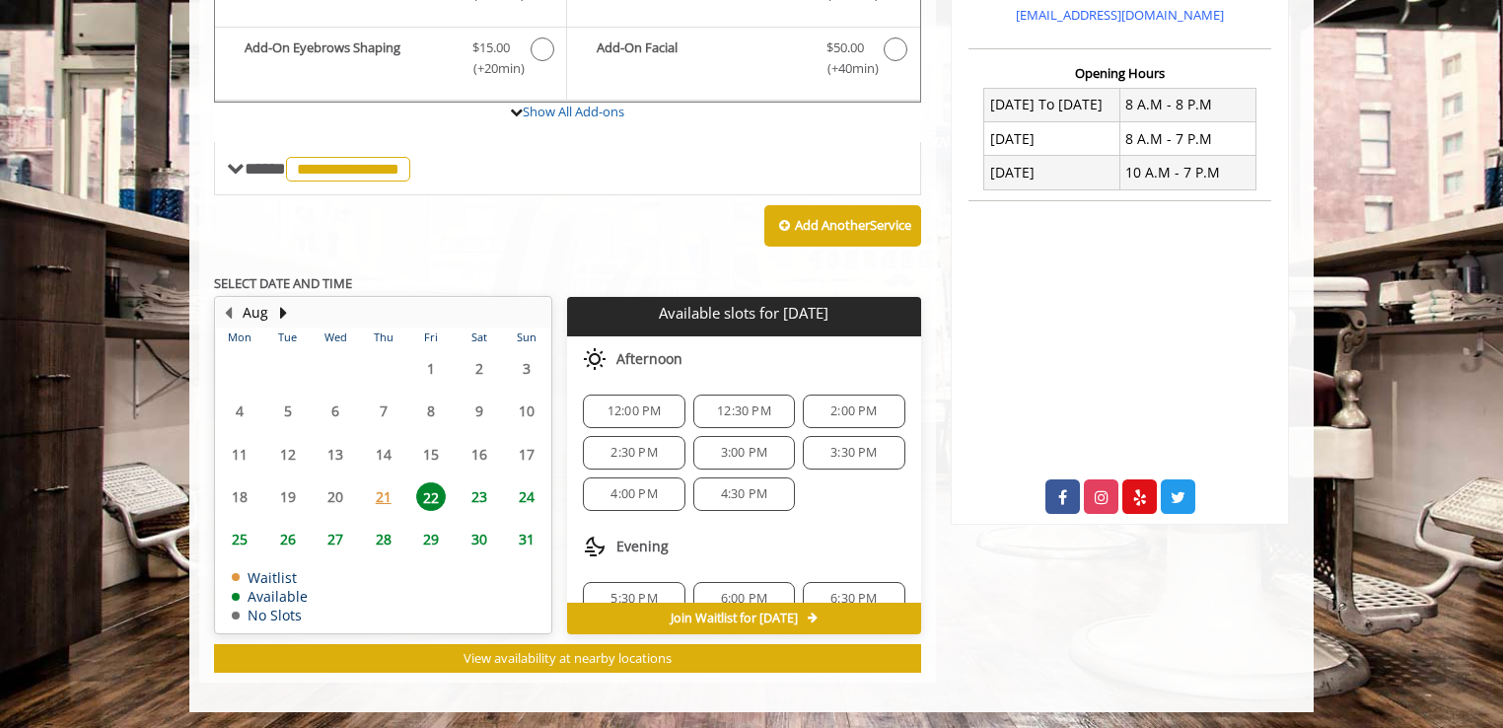
scroll to position [153, 0]
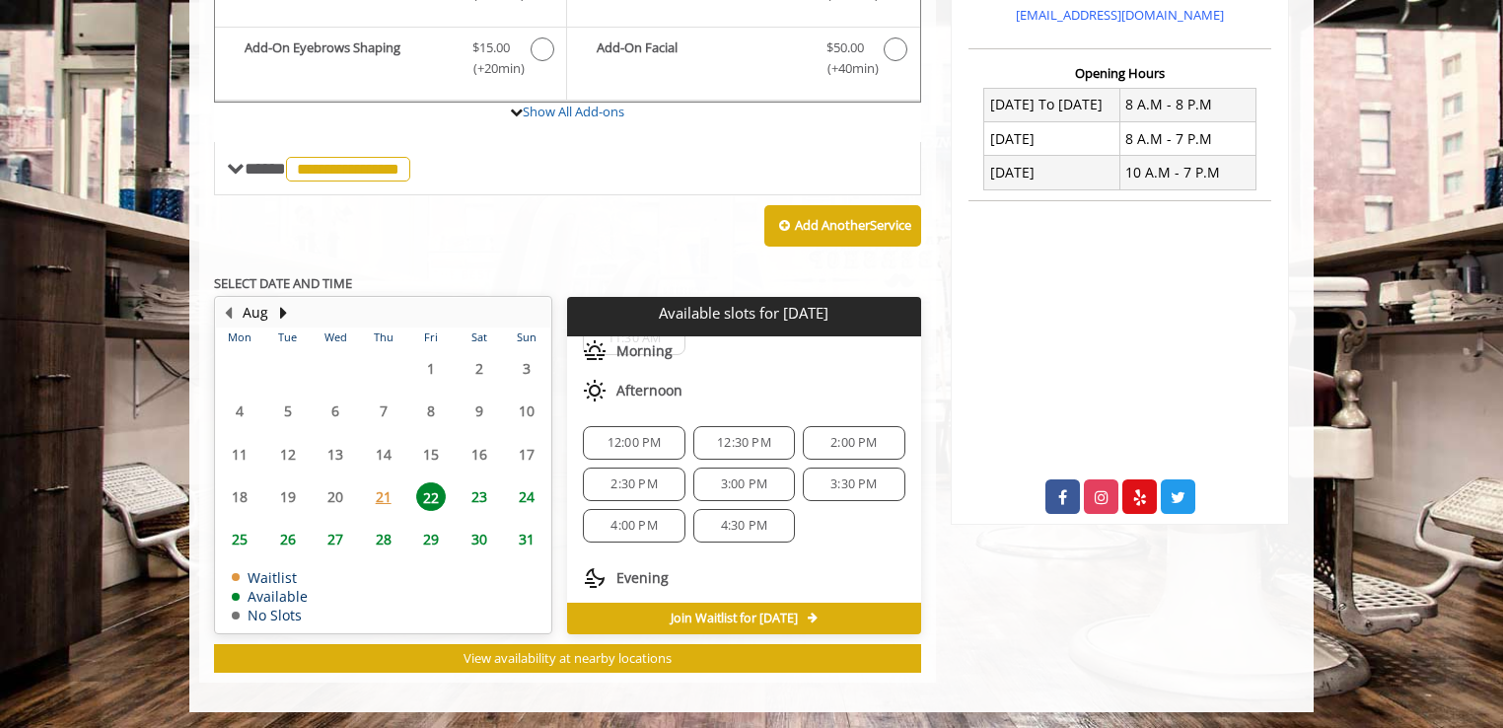
click at [840, 443] on span "2:00 PM" at bounding box center [853, 443] width 46 height 16
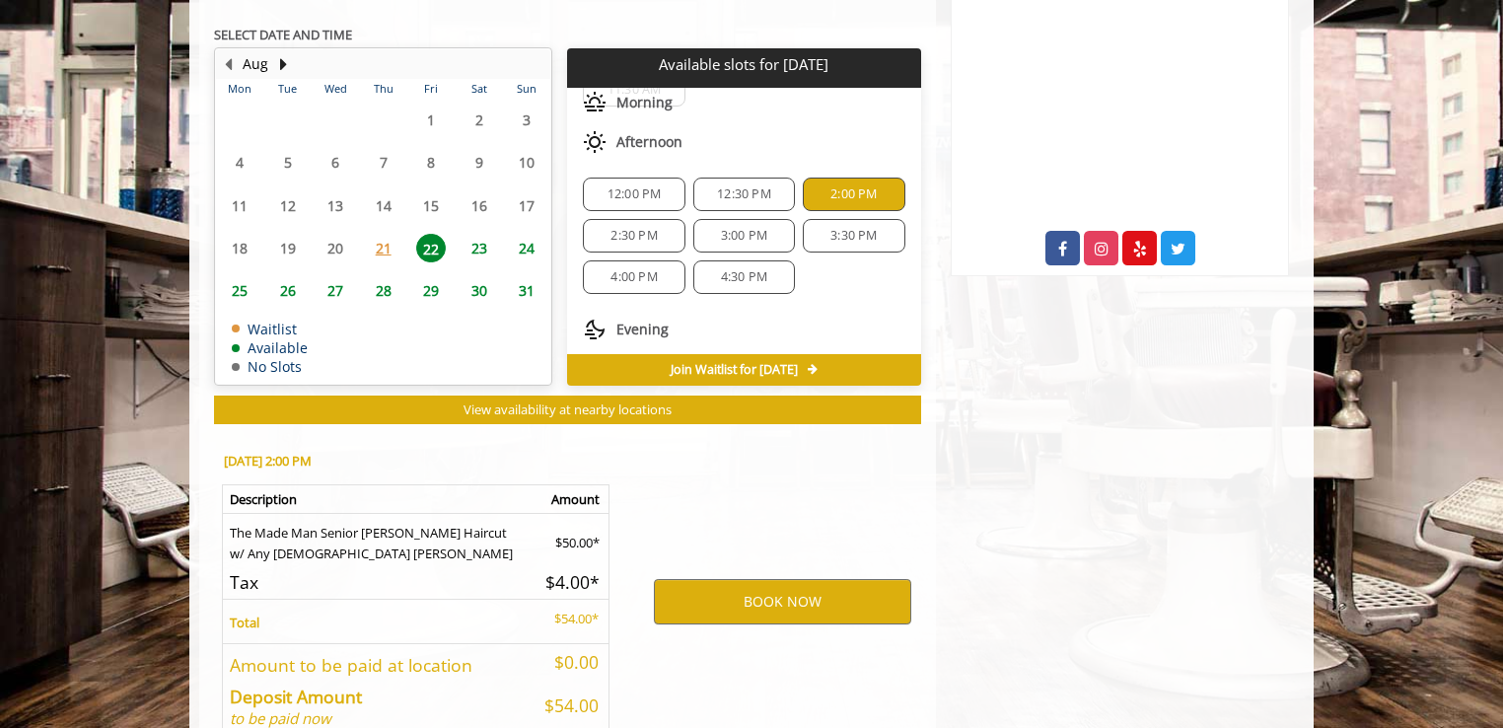
scroll to position [1058, 0]
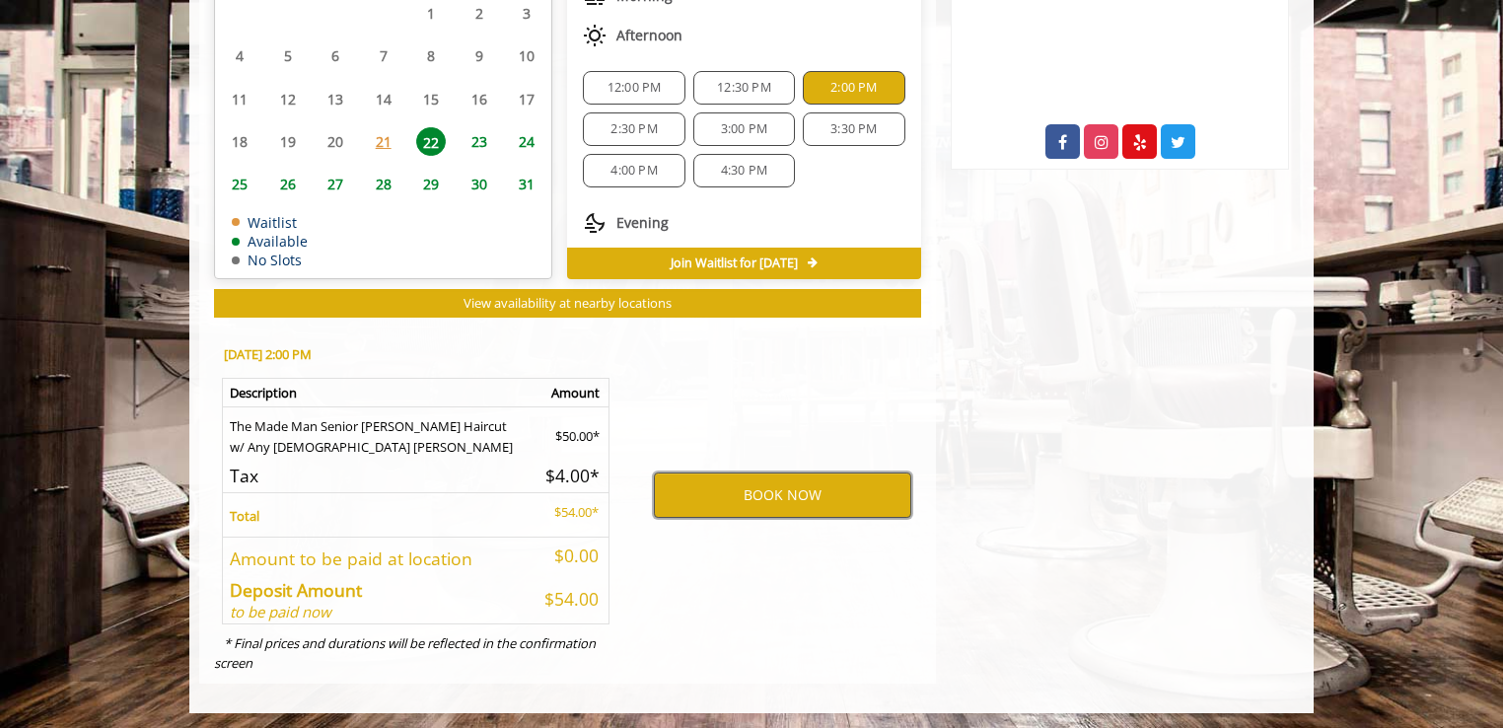
click at [753, 494] on button "BOOK NOW" at bounding box center [782, 494] width 257 height 45
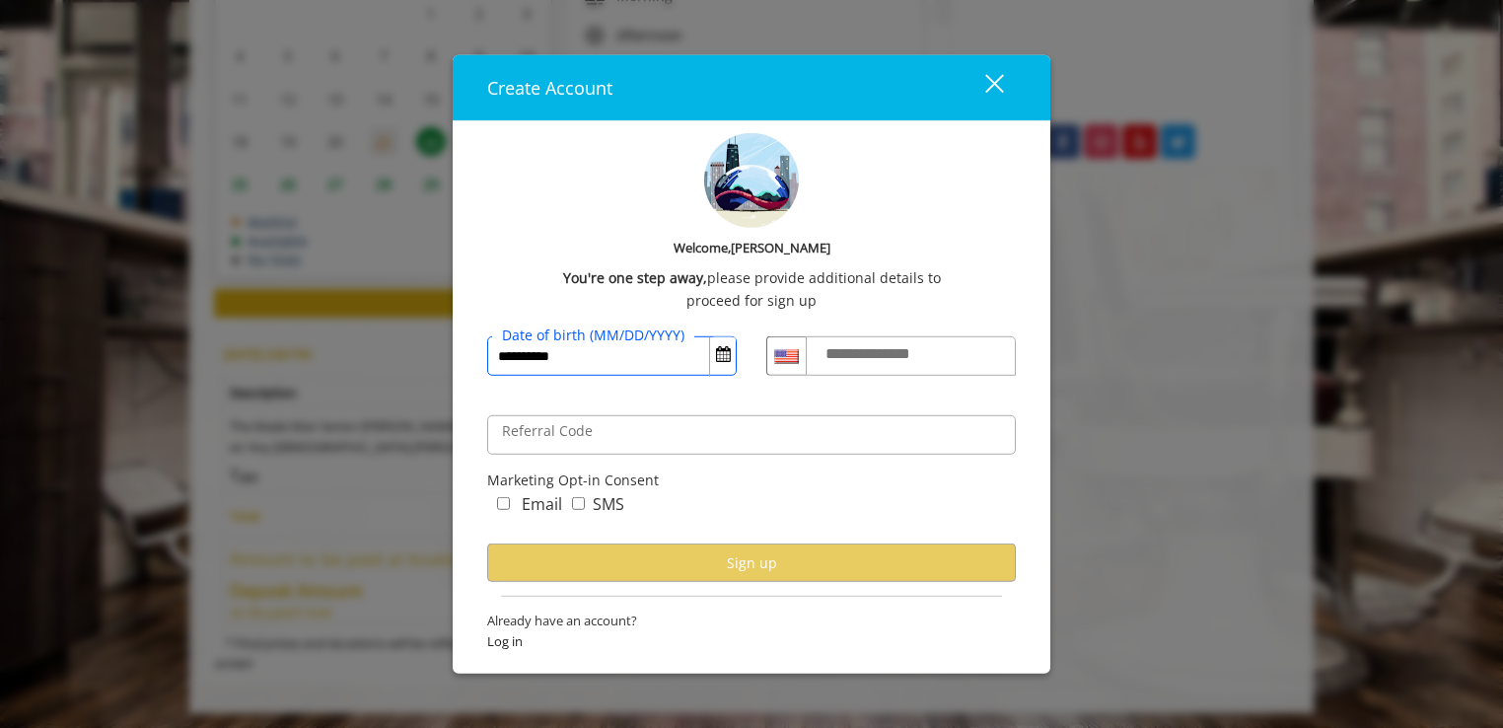
type input "**********"
drag, startPoint x: 903, startPoint y: 347, endPoint x: 894, endPoint y: 355, distance: 11.9
click at [900, 347] on label "**********" at bounding box center [886, 354] width 142 height 26
click at [900, 347] on input "**********" at bounding box center [911, 355] width 210 height 39
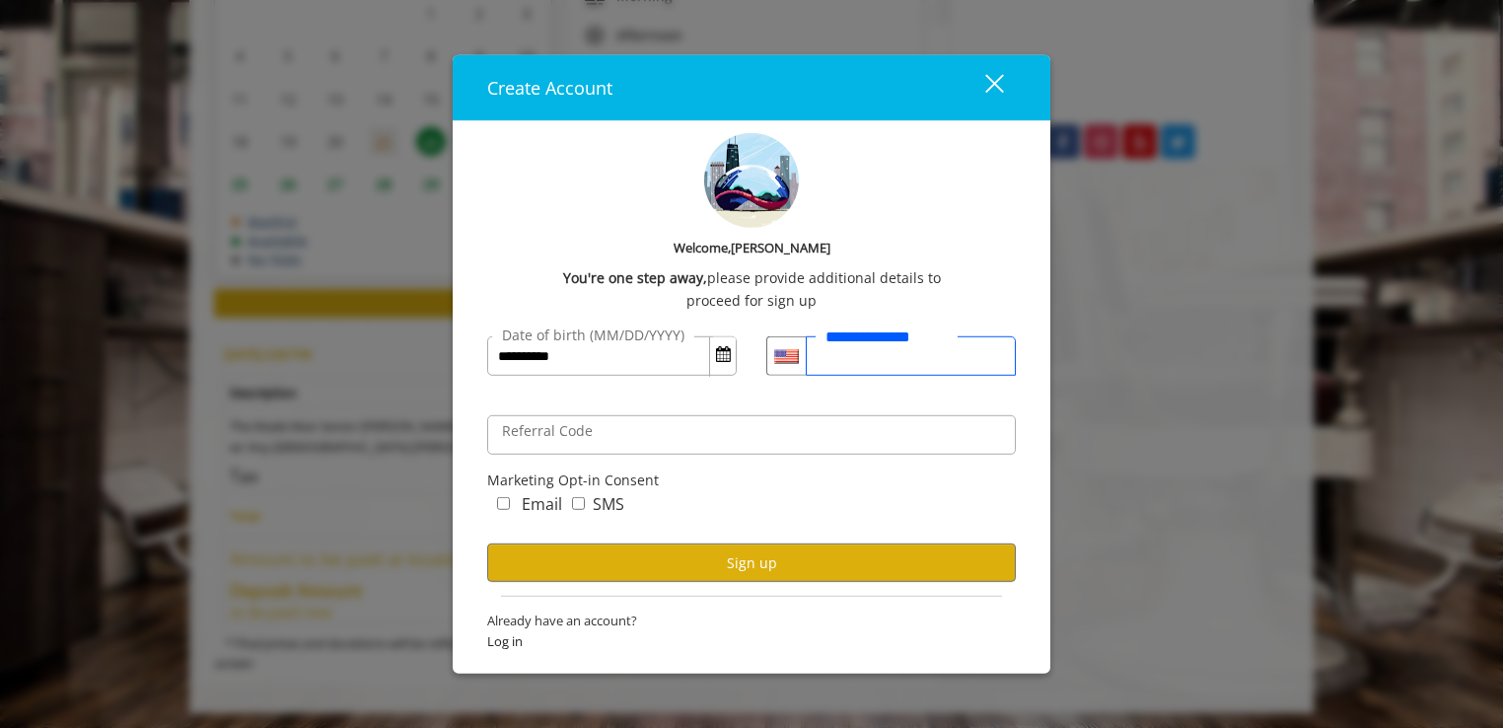
type input "**********"
click at [774, 491] on div "Email SMS" at bounding box center [751, 517] width 528 height 52
click at [763, 565] on button "Sign up" at bounding box center [751, 562] width 528 height 38
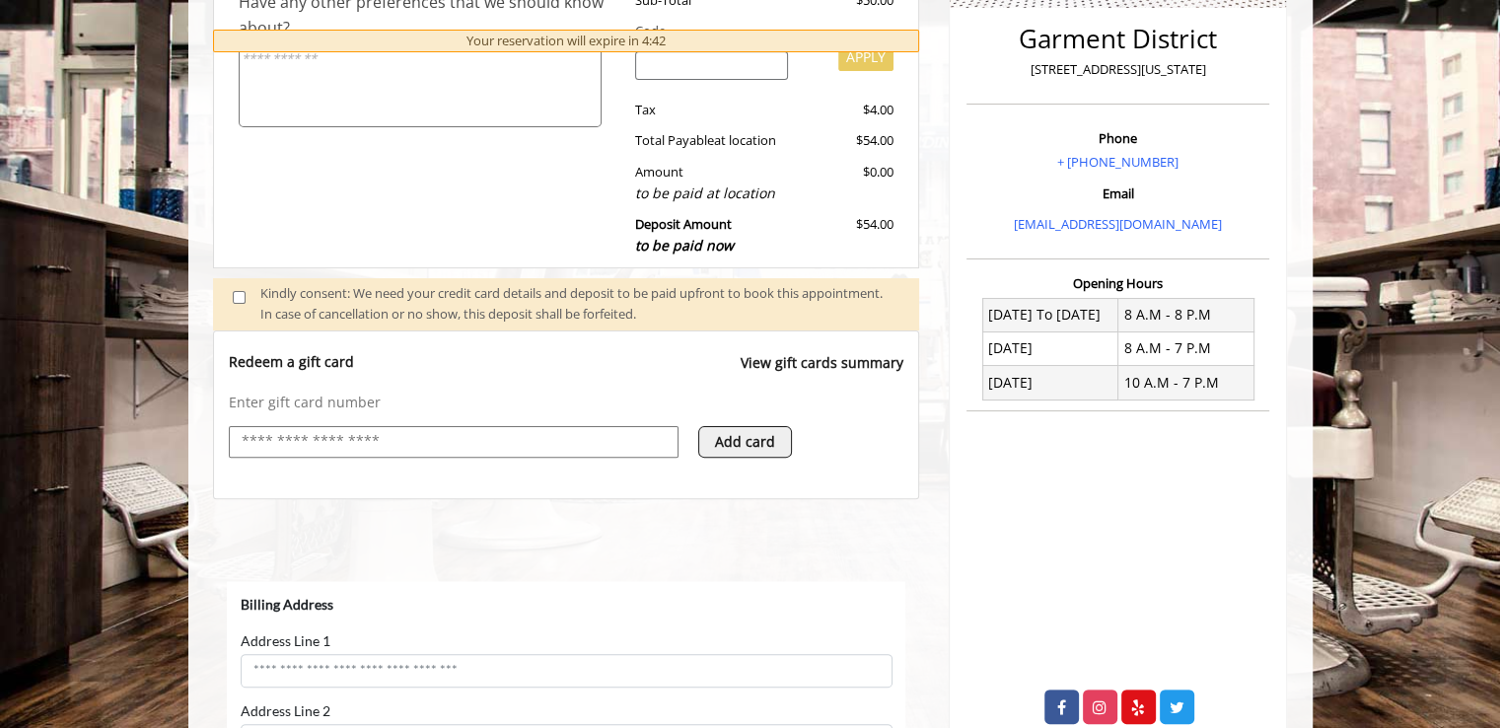
select select "***"
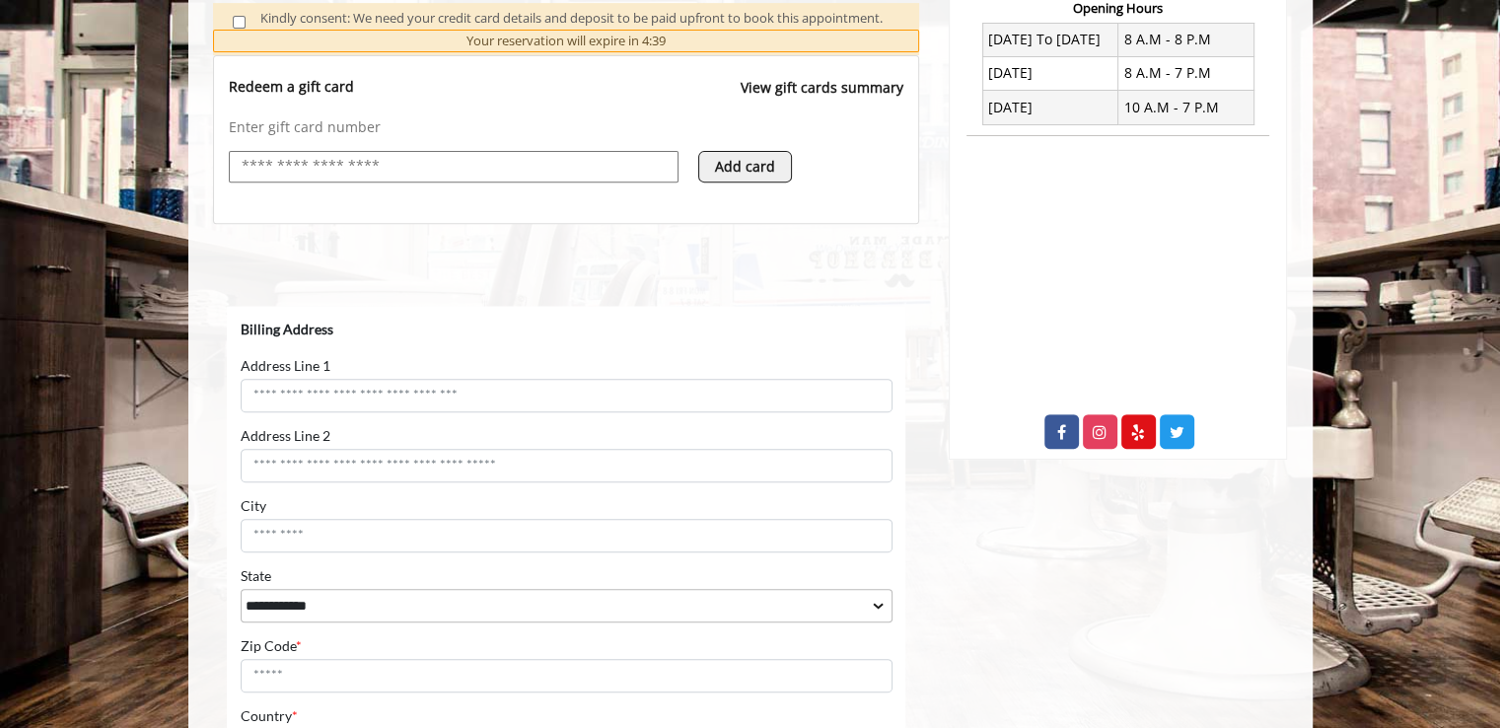
scroll to position [887, 0]
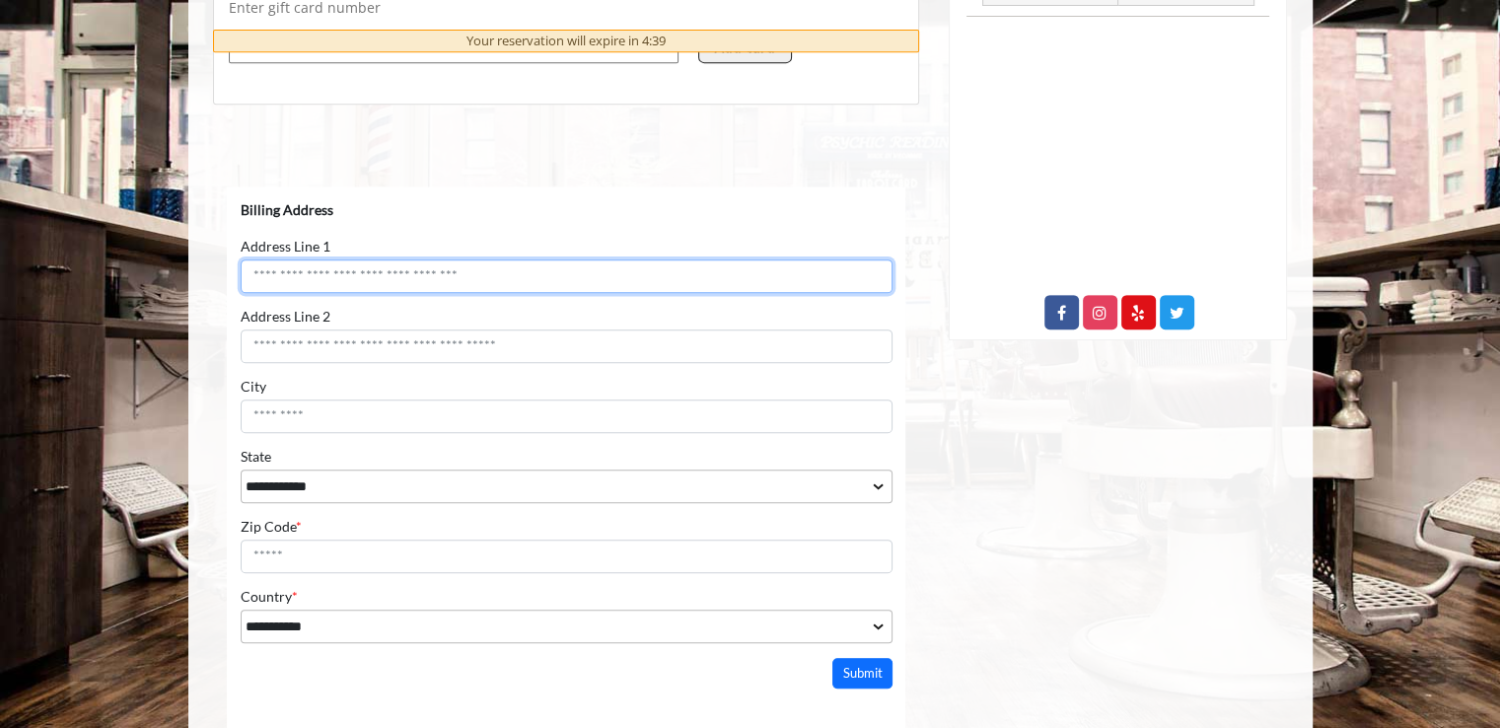
click at [428, 271] on input "Address Line 1" at bounding box center [566, 276] width 652 height 34
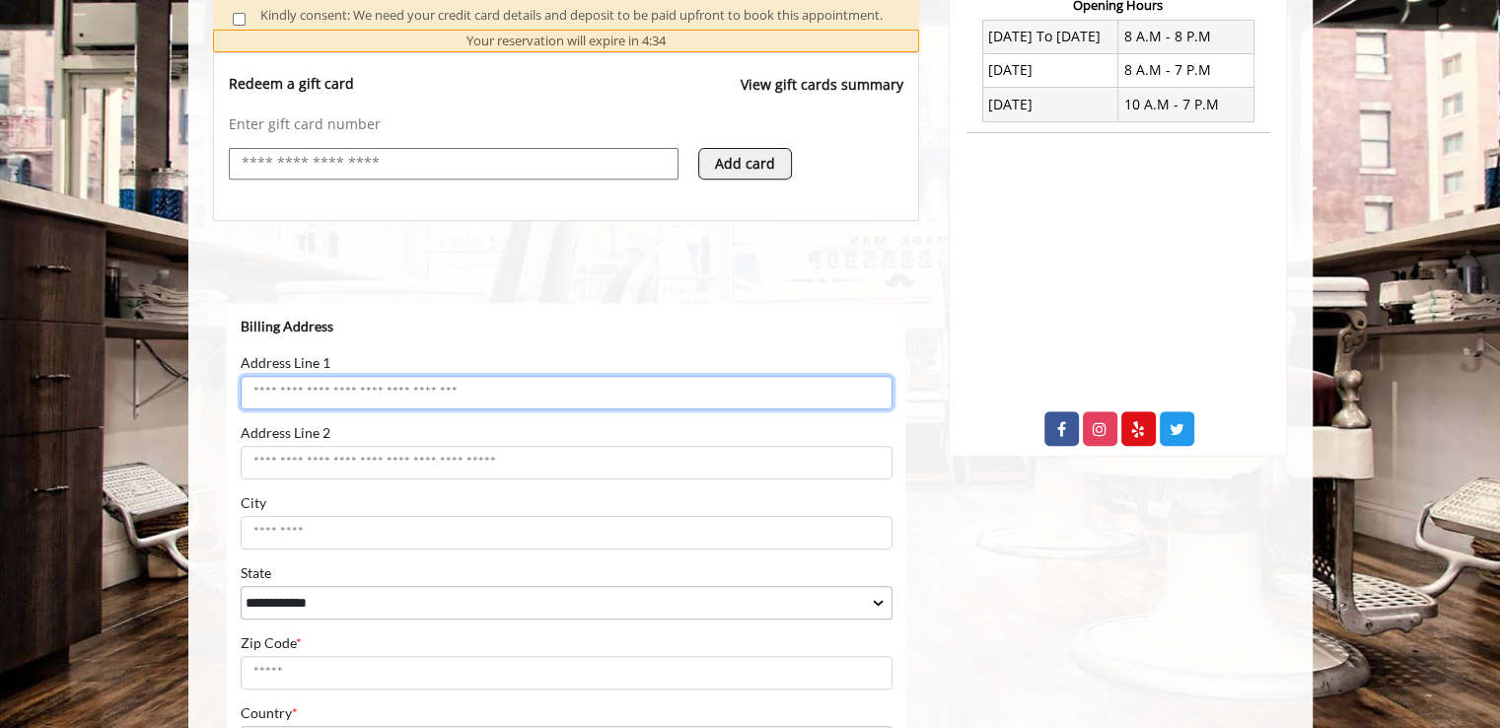
scroll to position [749, 0]
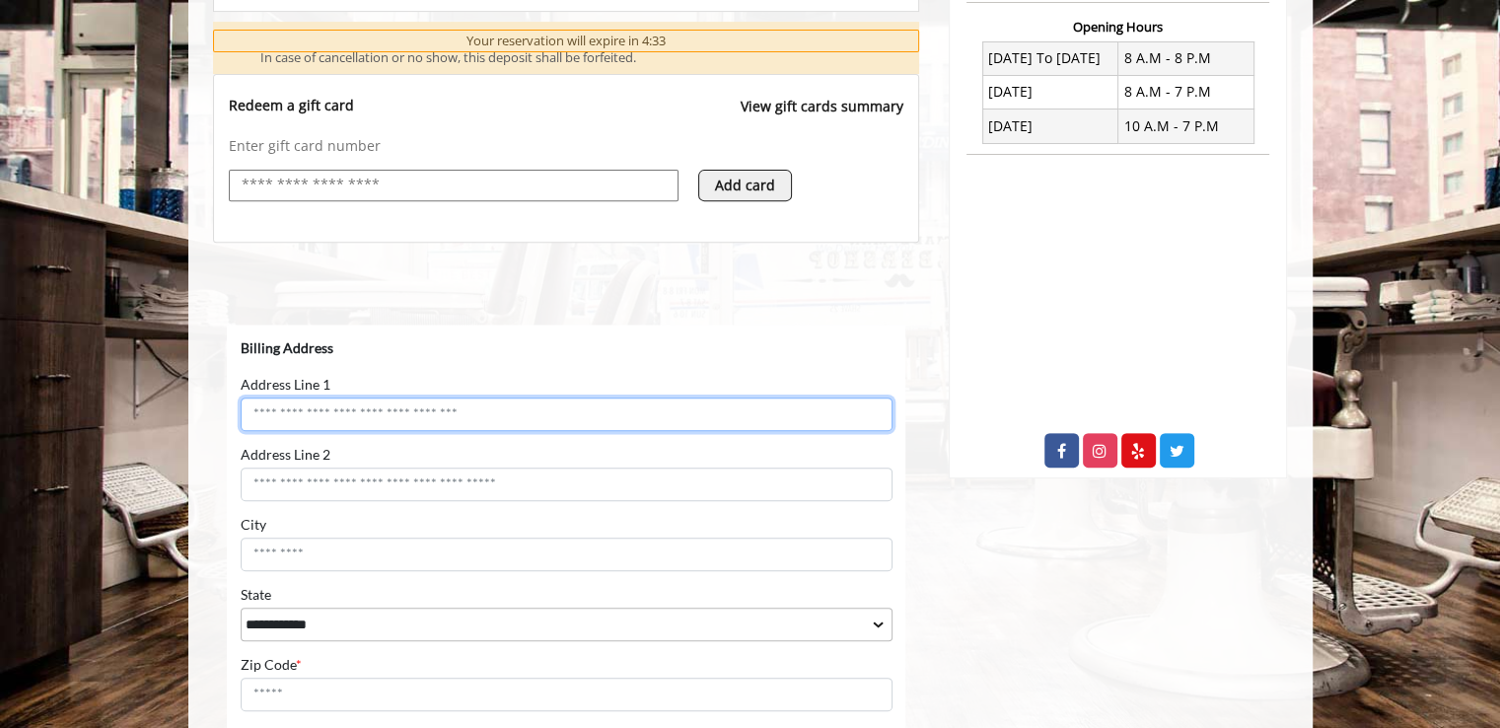
click at [475, 407] on input "Address Line 1" at bounding box center [566, 414] width 652 height 34
type input "**********"
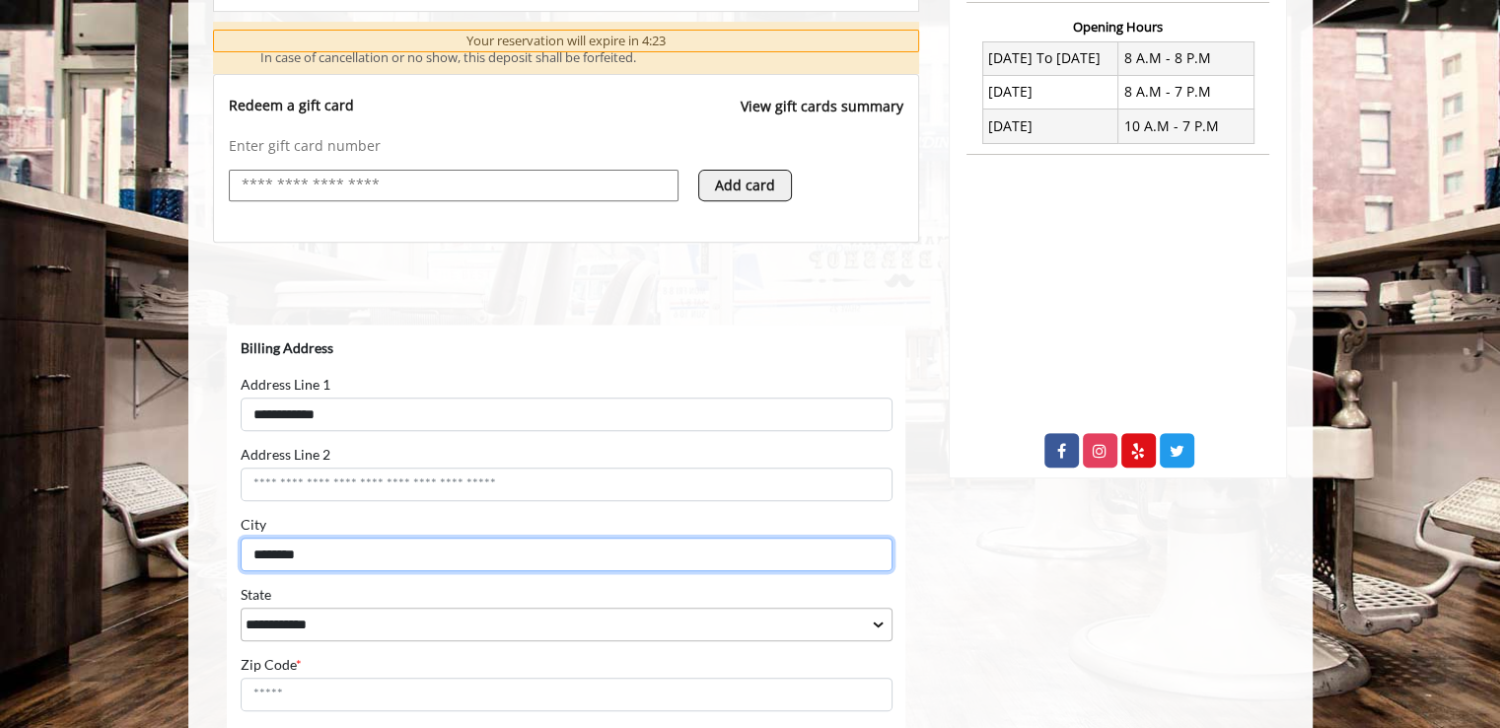
type input "********"
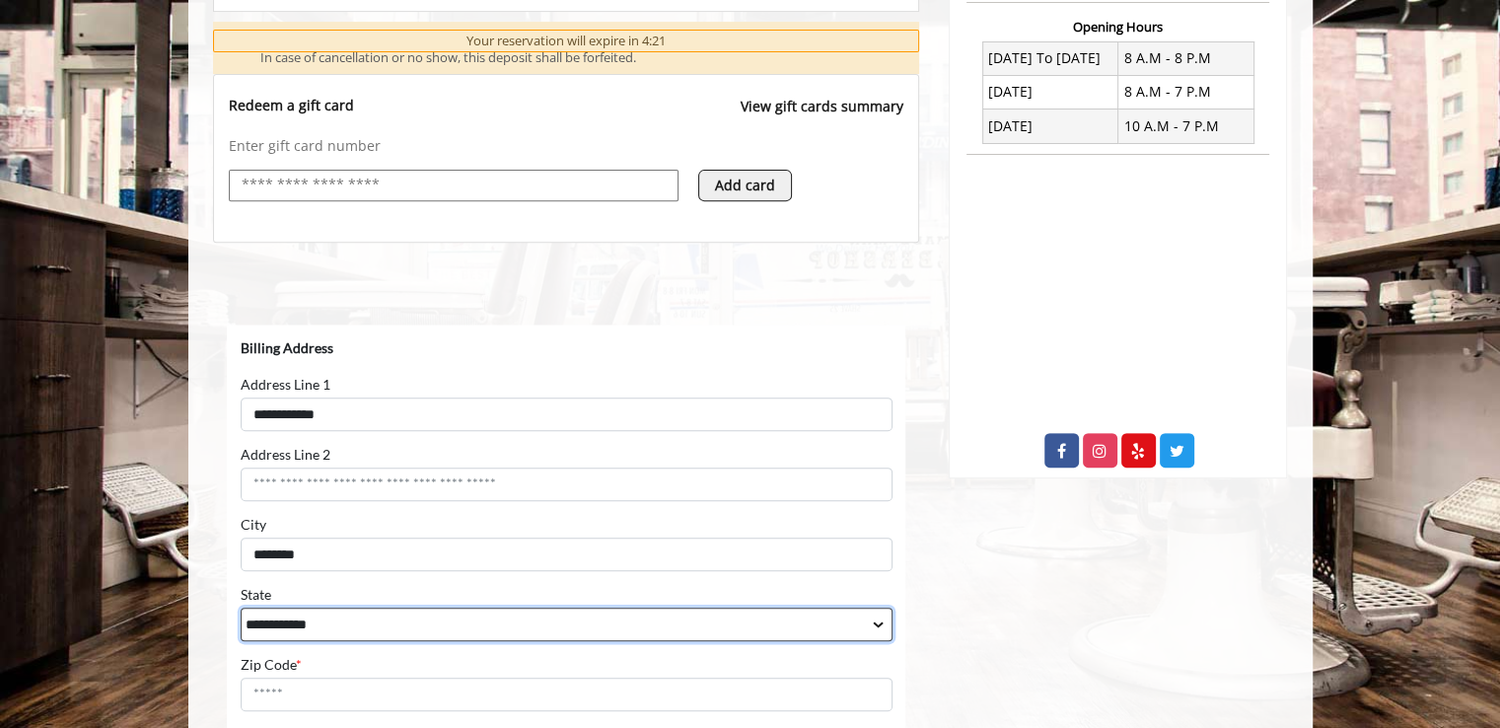
select select "**"
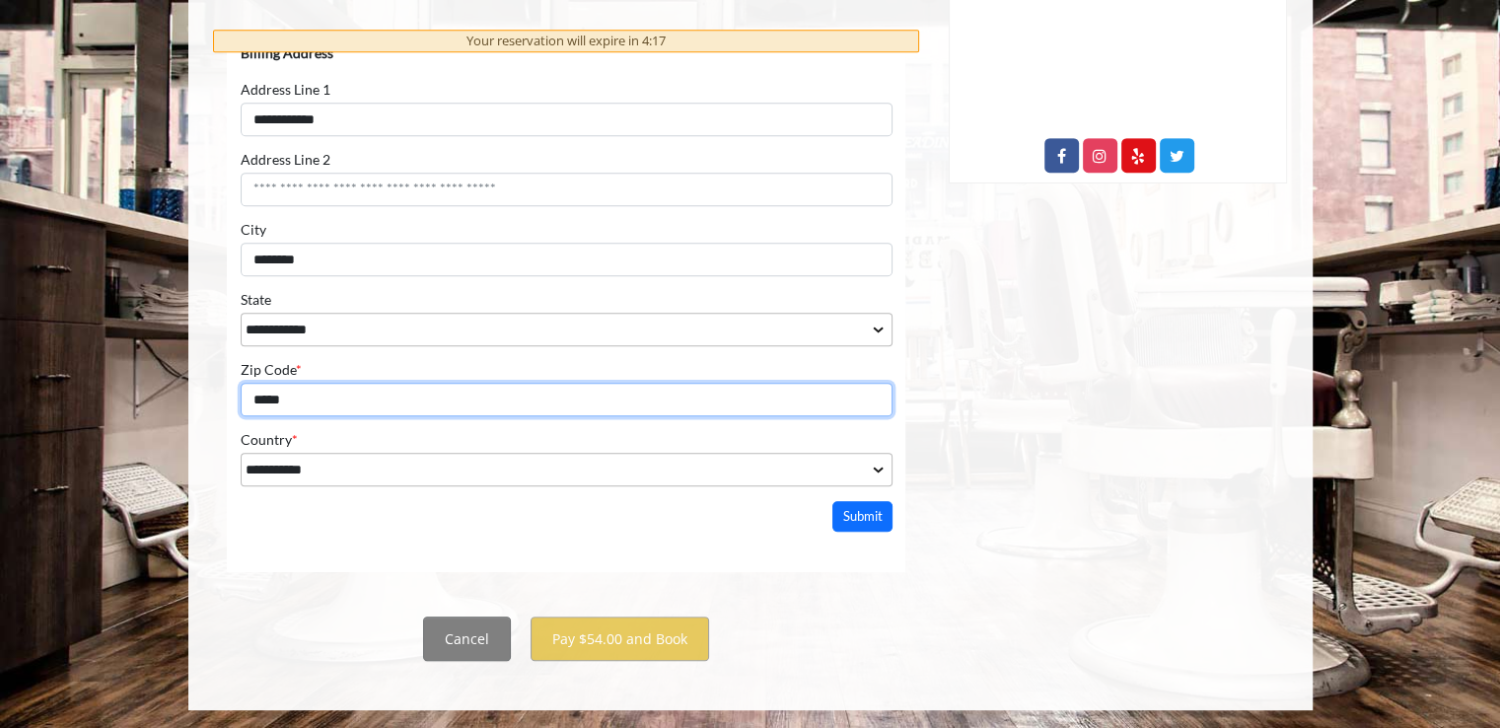
scroll to position [1045, 0]
type input "*****"
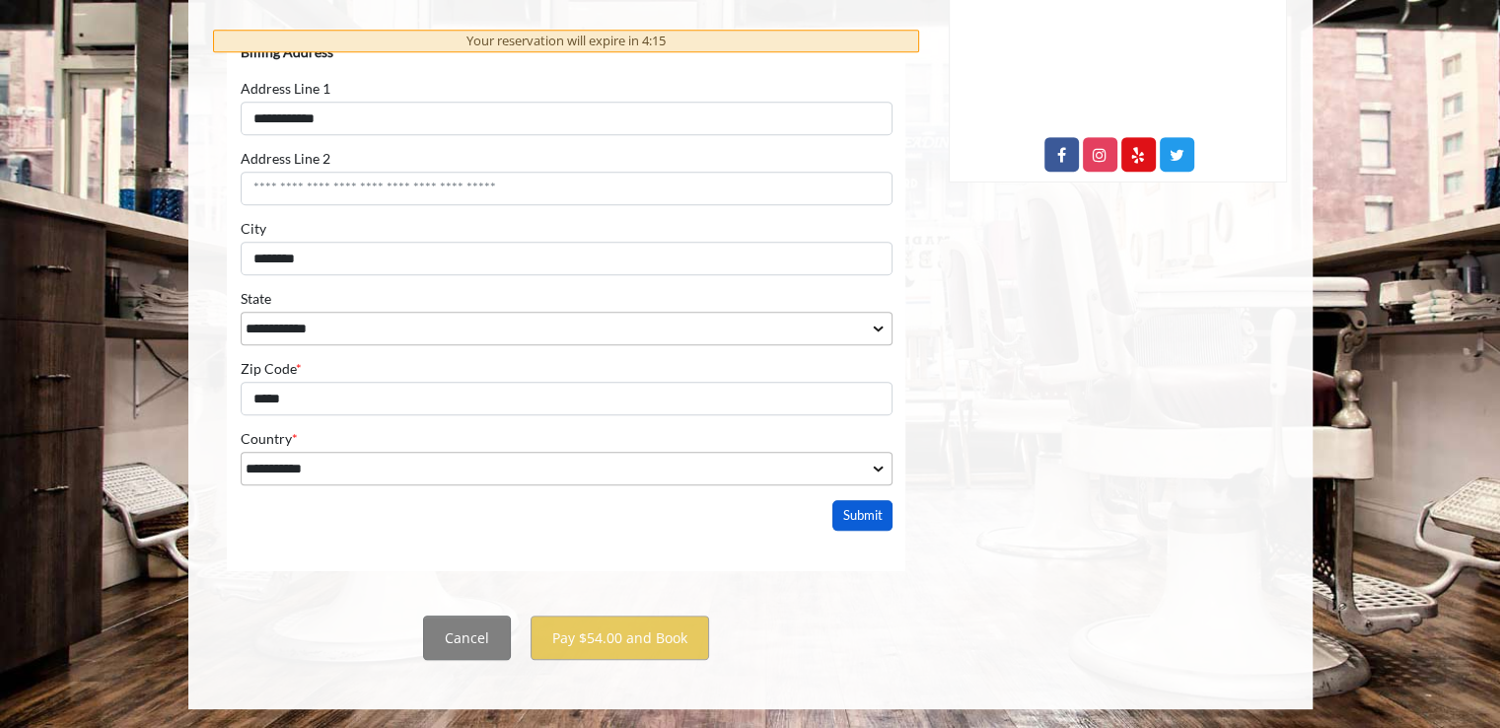
click at [866, 517] on button "Submit" at bounding box center [861, 515] width 61 height 31
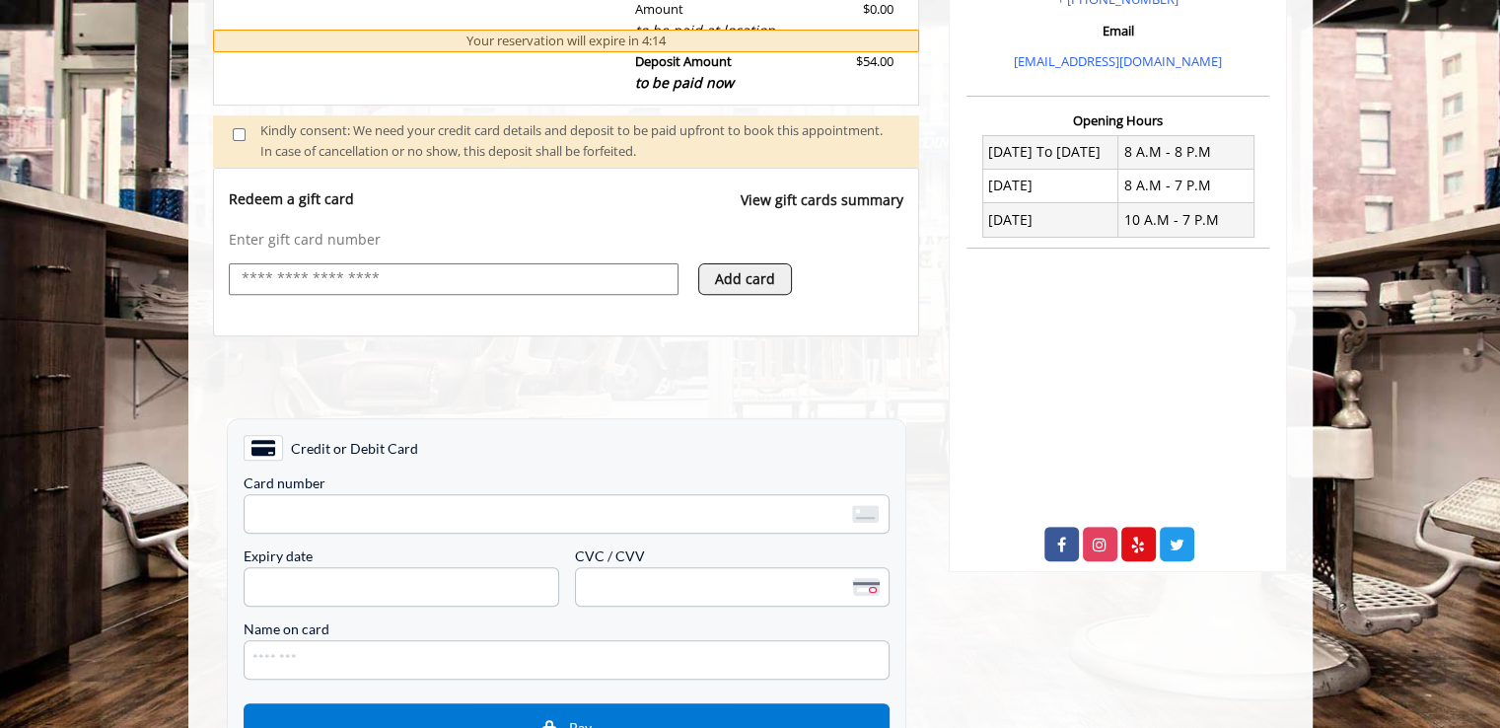
scroll to position [651, 0]
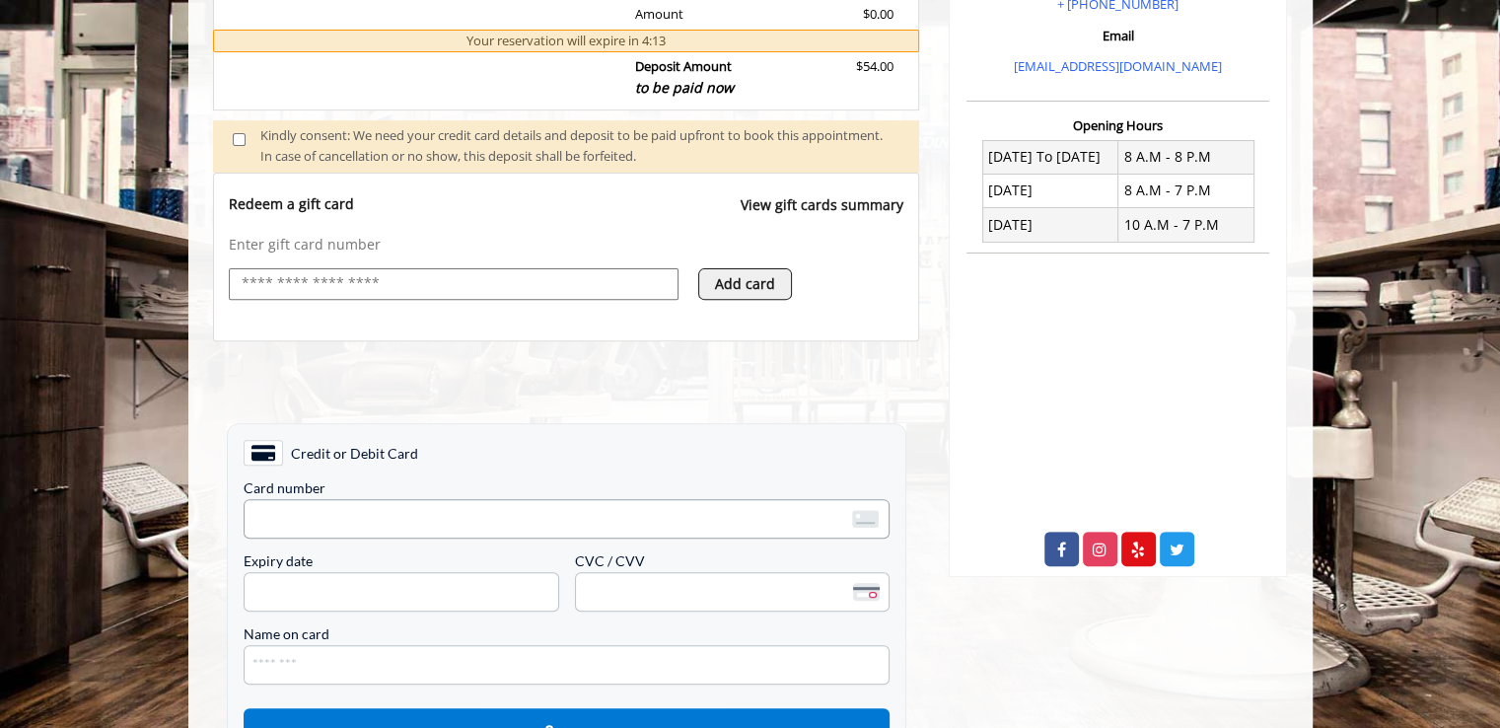
click at [529, 502] on span "<p>Your browser does not support iframes.</p>" at bounding box center [566, 518] width 646 height 39
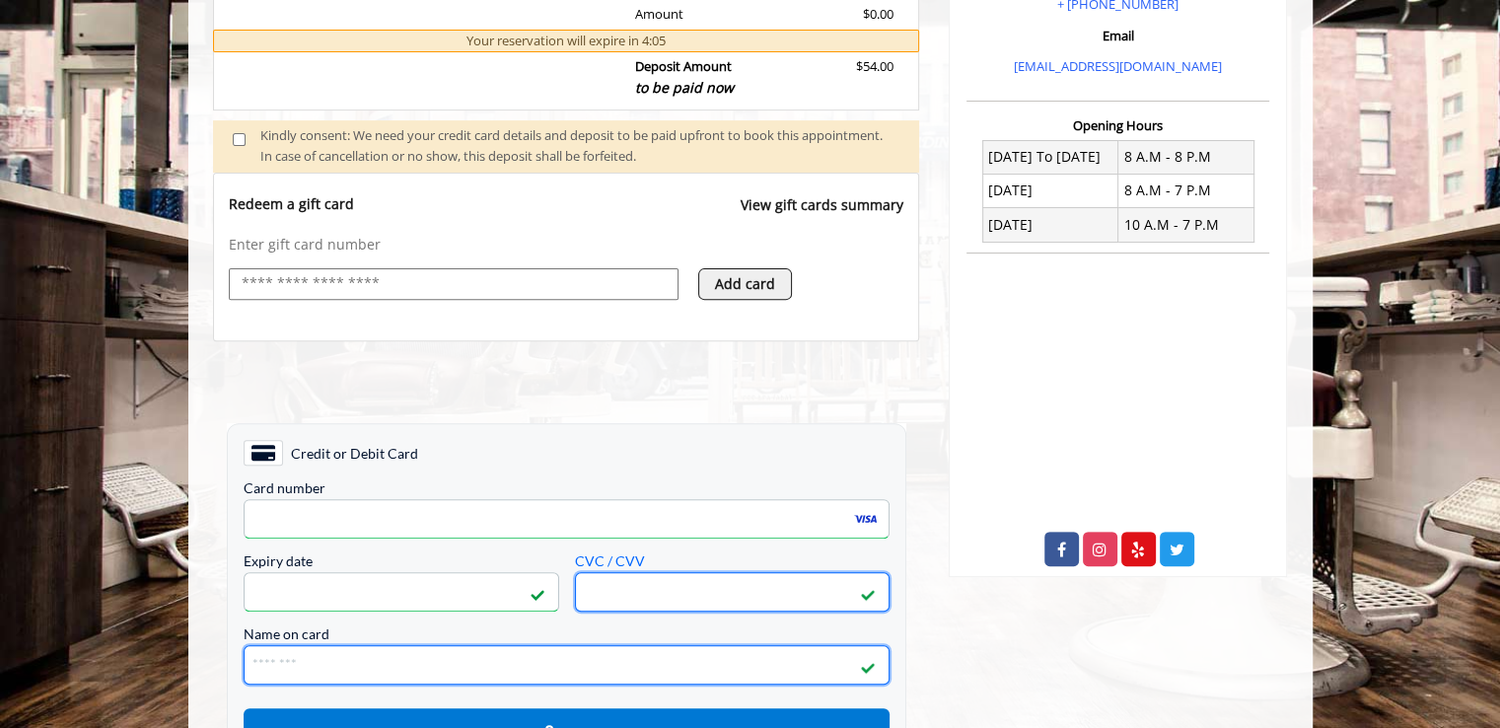
click at [437, 676] on input "Name on card" at bounding box center [566, 664] width 646 height 39
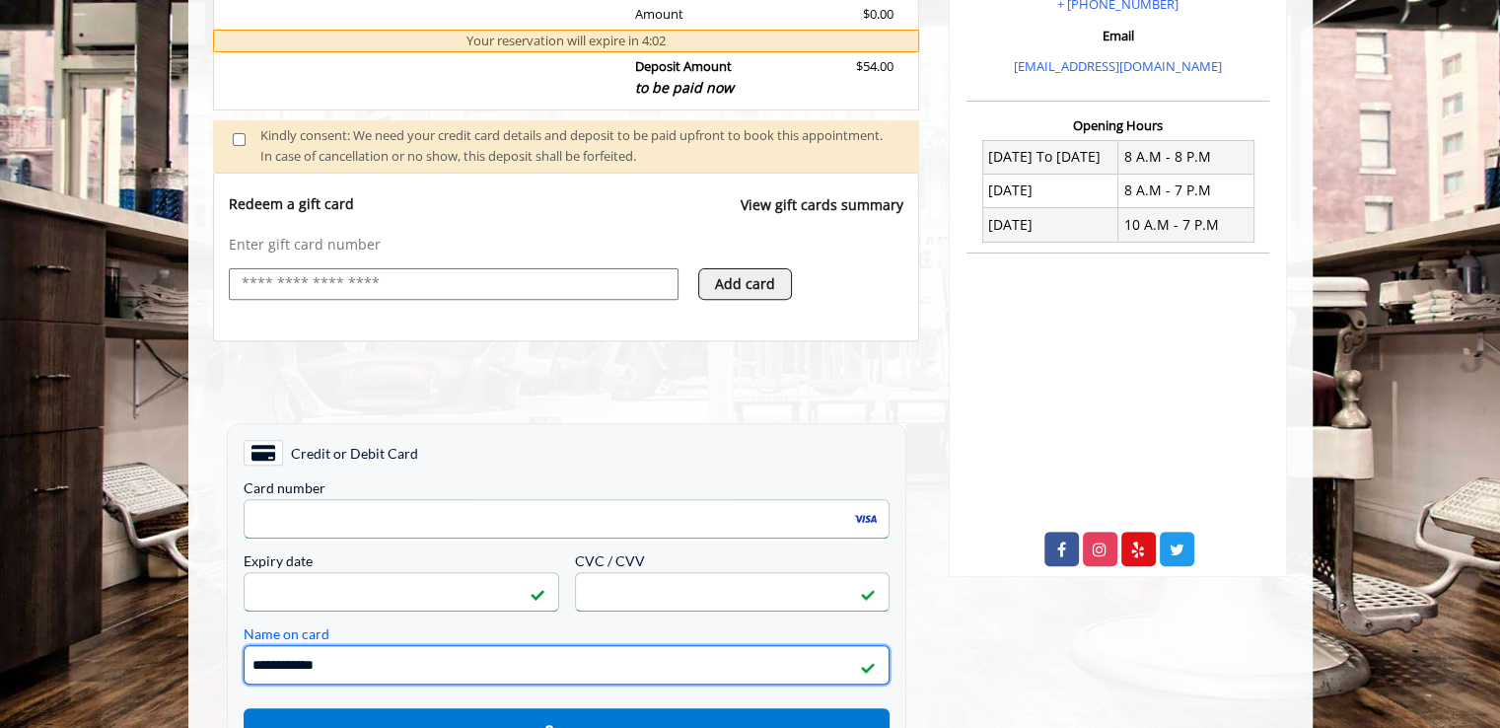
type input "**********"
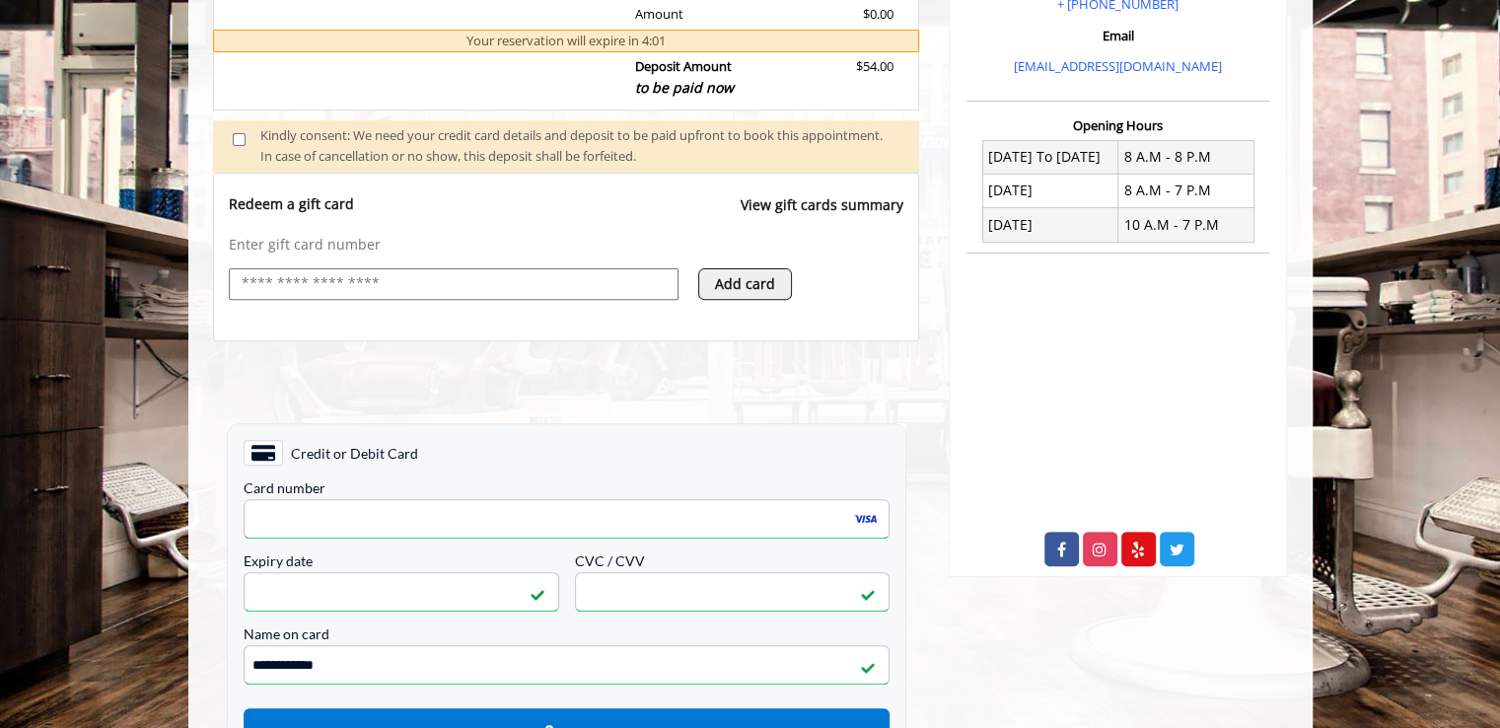
click at [1021, 679] on div "[GEOGRAPHIC_DATA][STREET_ADDRESS][US_STATE] Phone + [PHONE_NUMBER] Email [EMAIL…" at bounding box center [1118, 325] width 368 height 1498
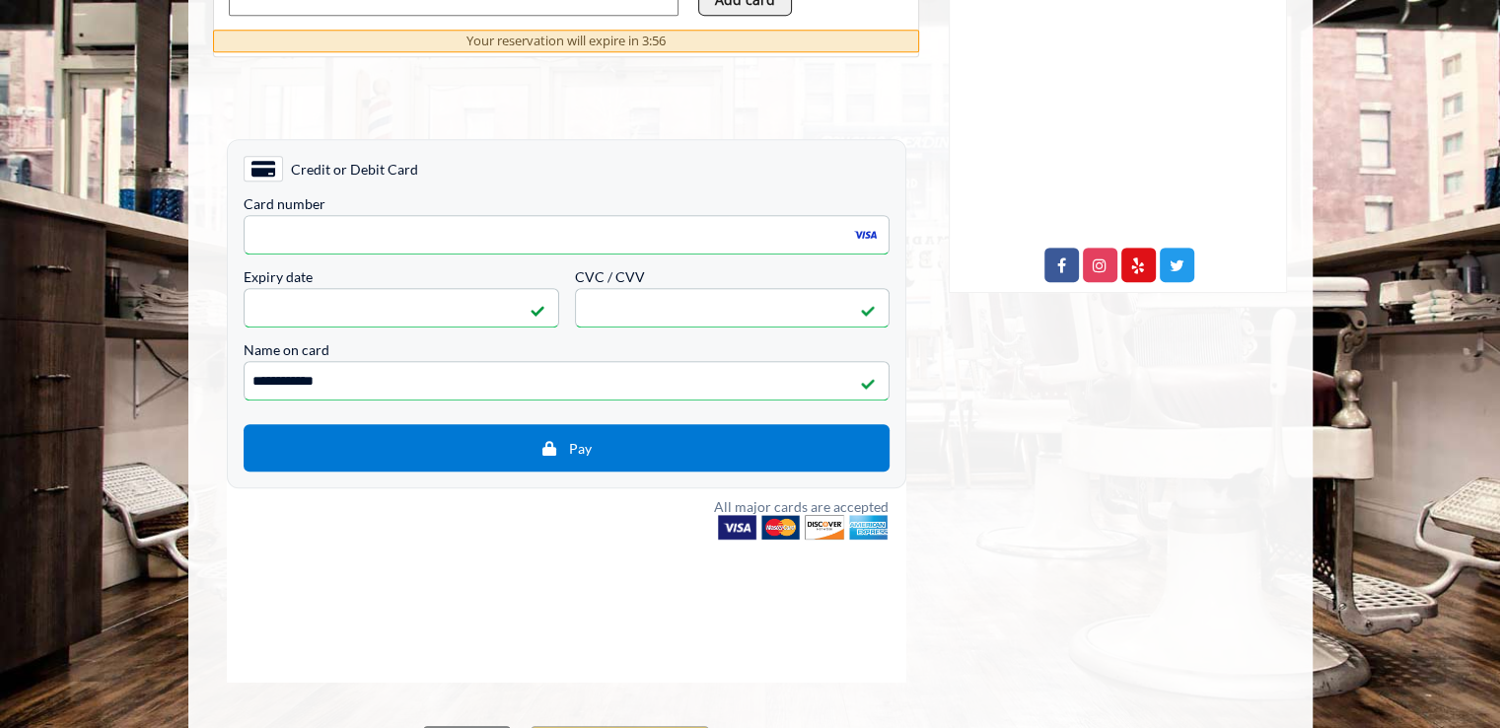
scroll to position [947, 0]
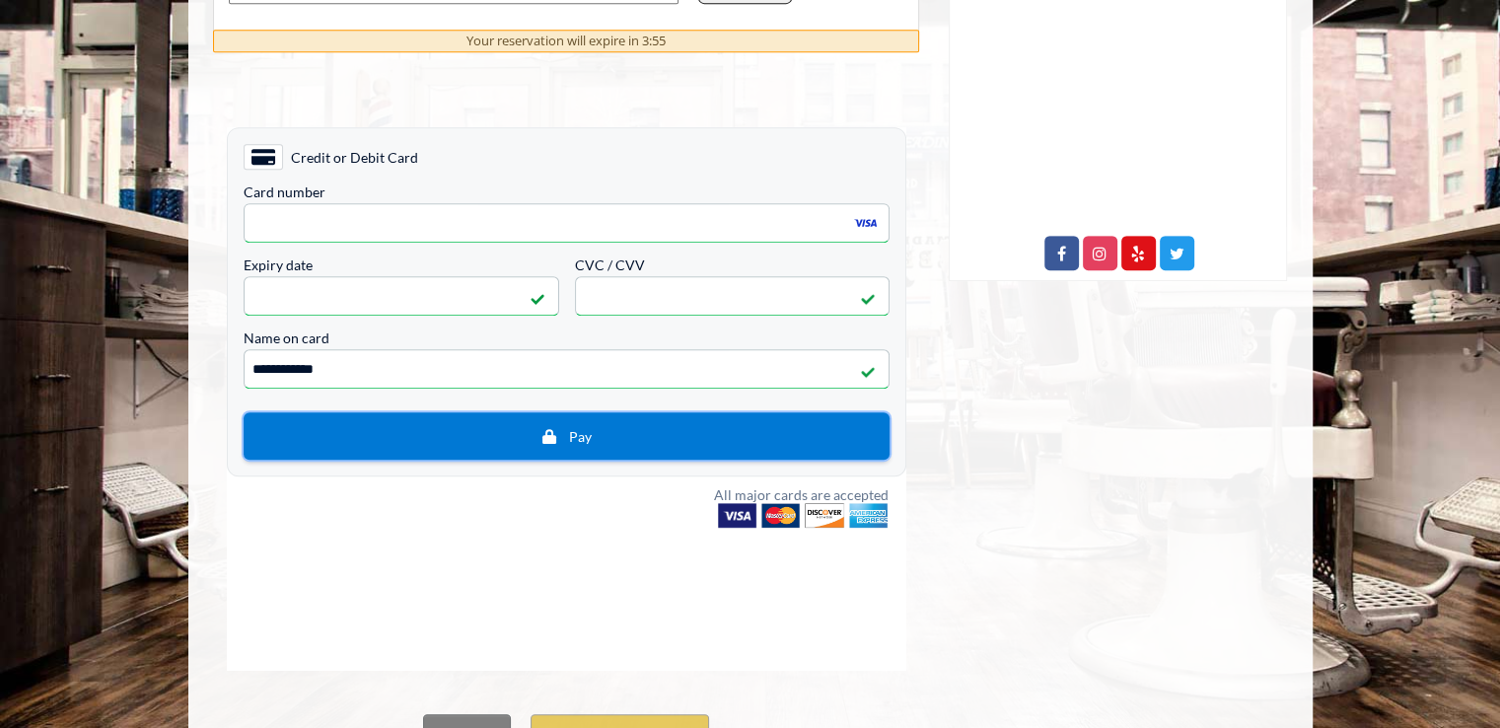
click at [581, 438] on span "Pay" at bounding box center [579, 436] width 23 height 17
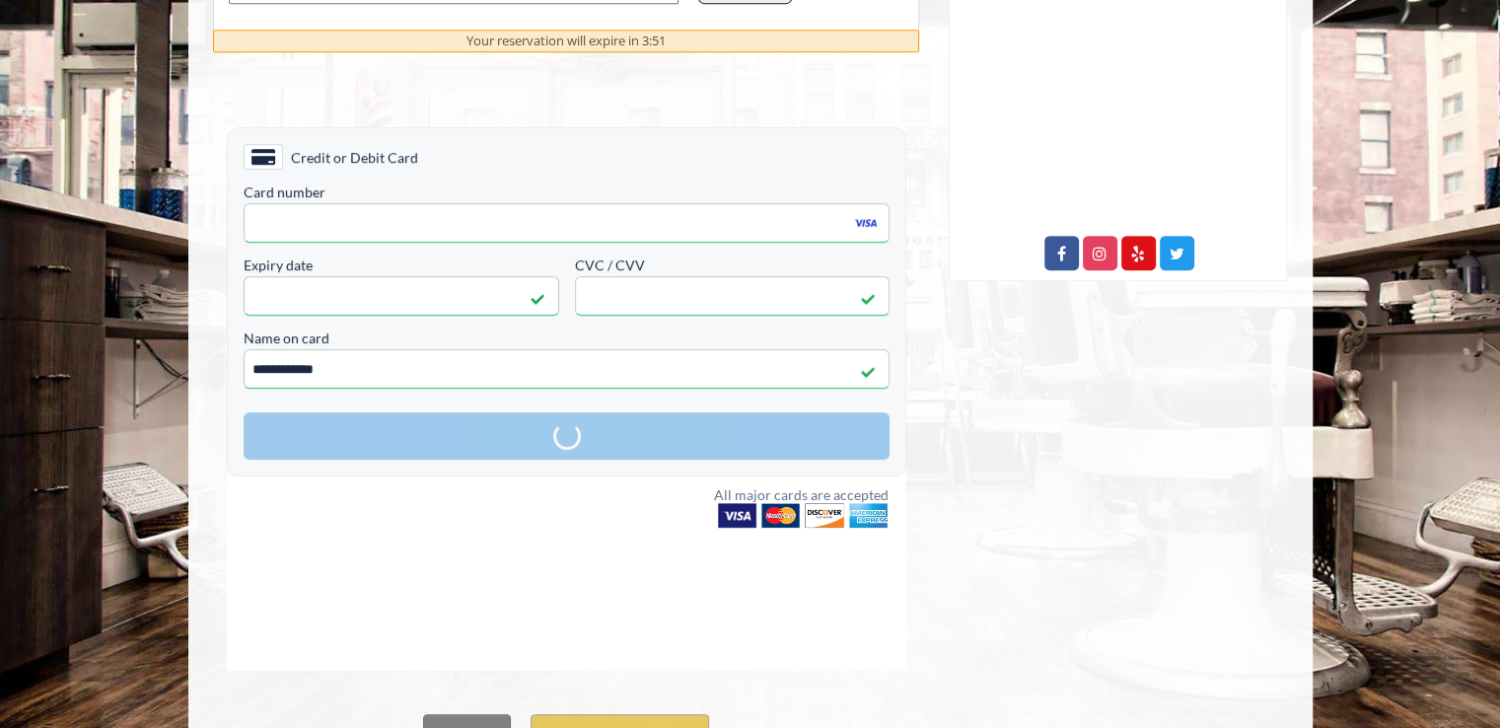
scroll to position [1045, 0]
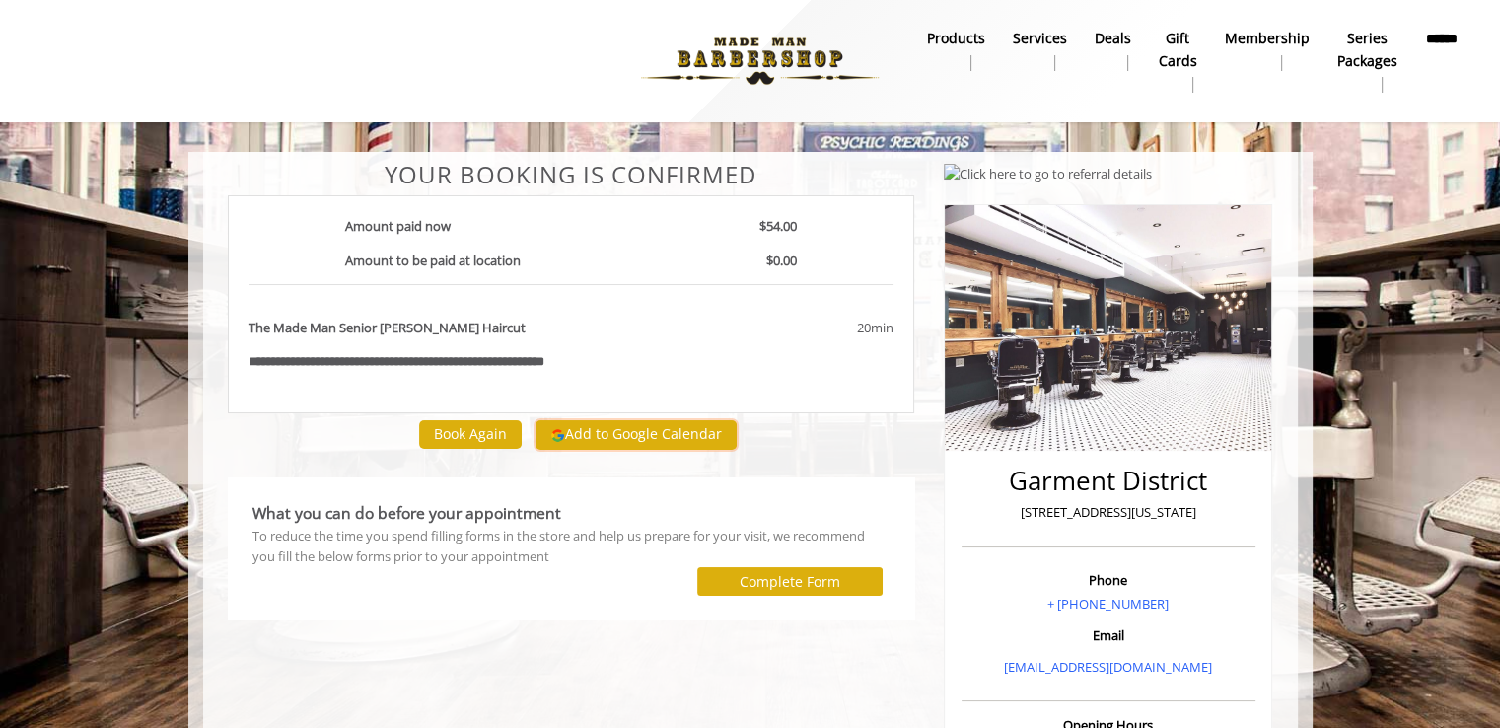
click at [610, 429] on button "Add to Google Calendar" at bounding box center [635, 435] width 201 height 30
